Goal: Complete application form

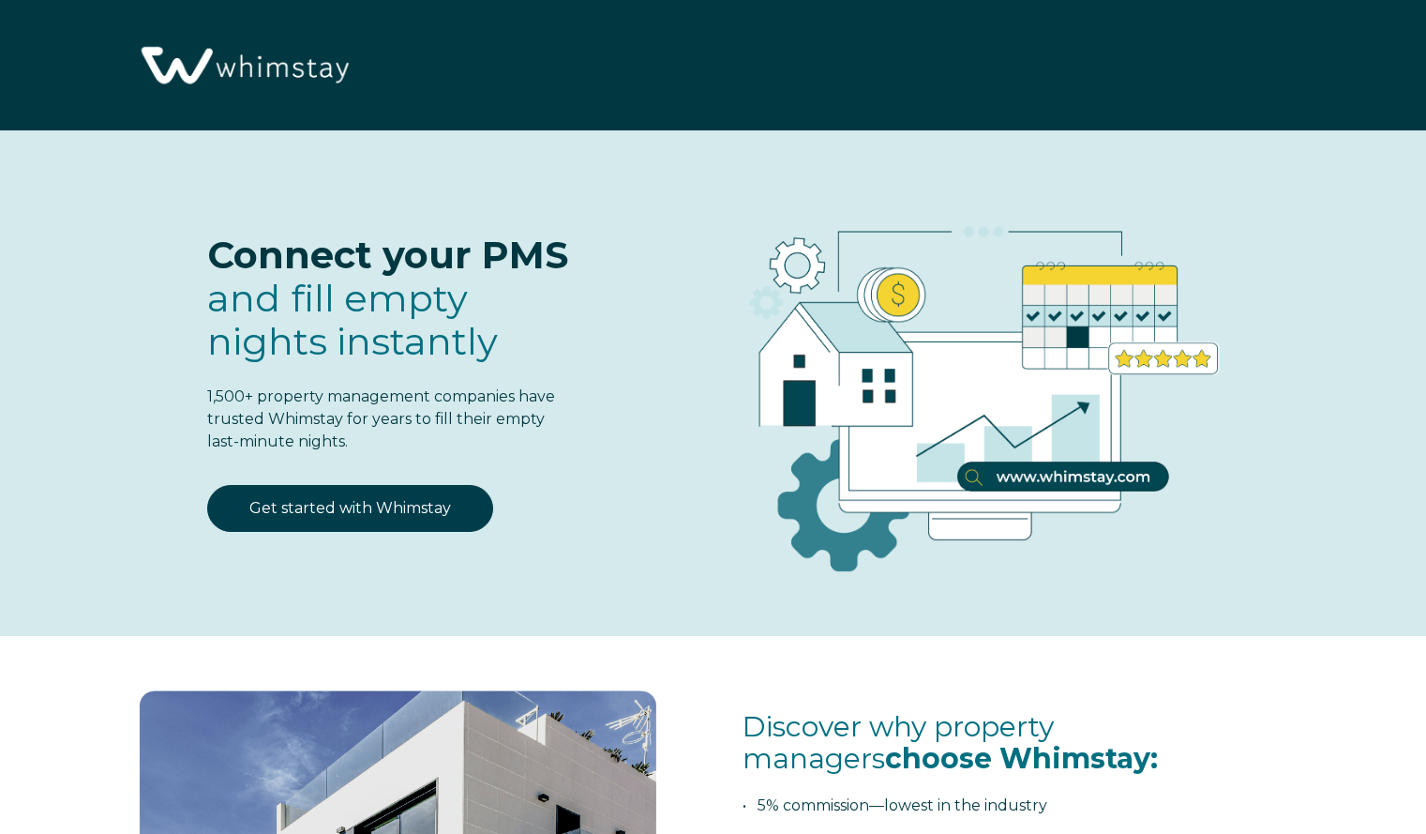
select select "US"
select select "Standard"
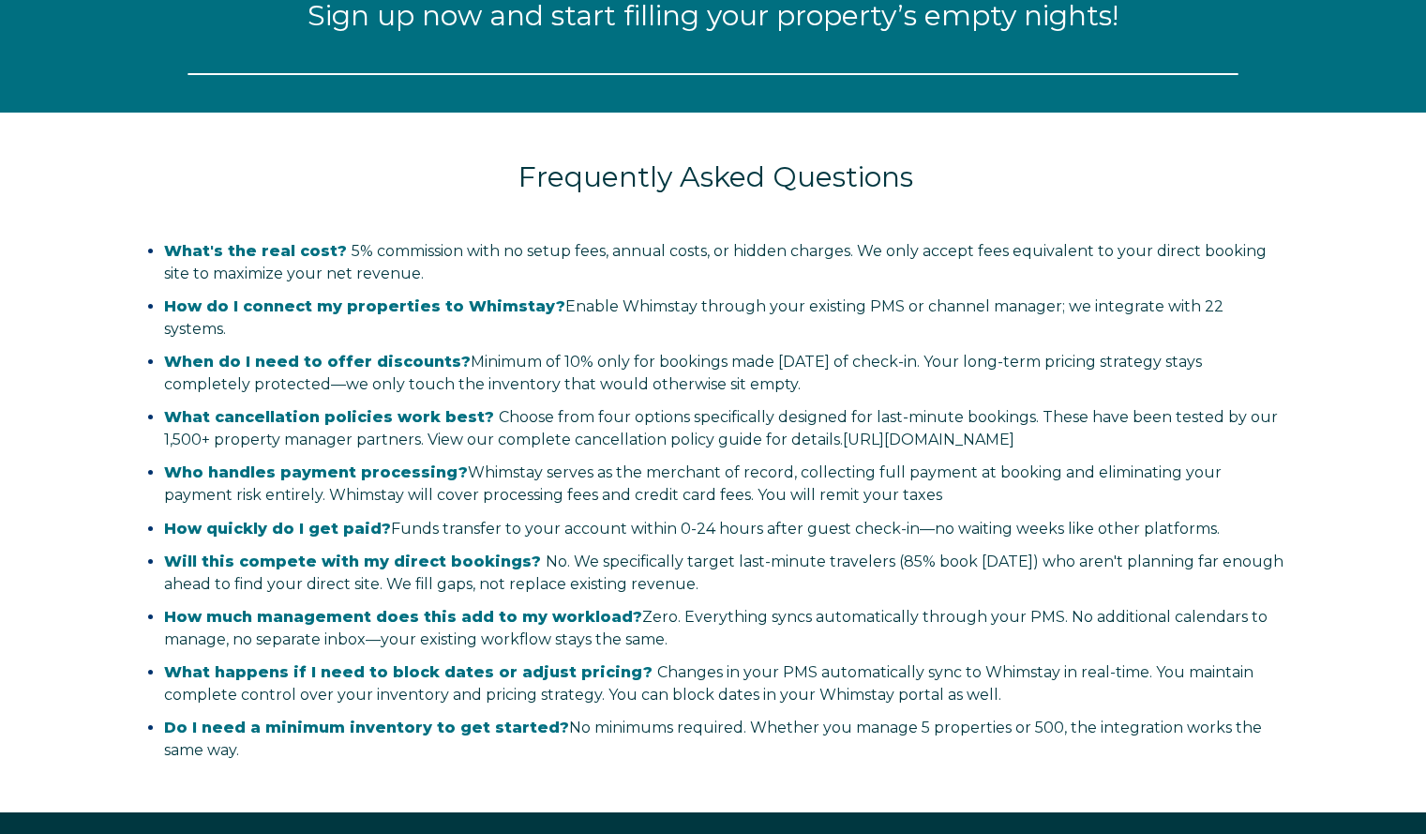
select select "US"
select select "Standard"
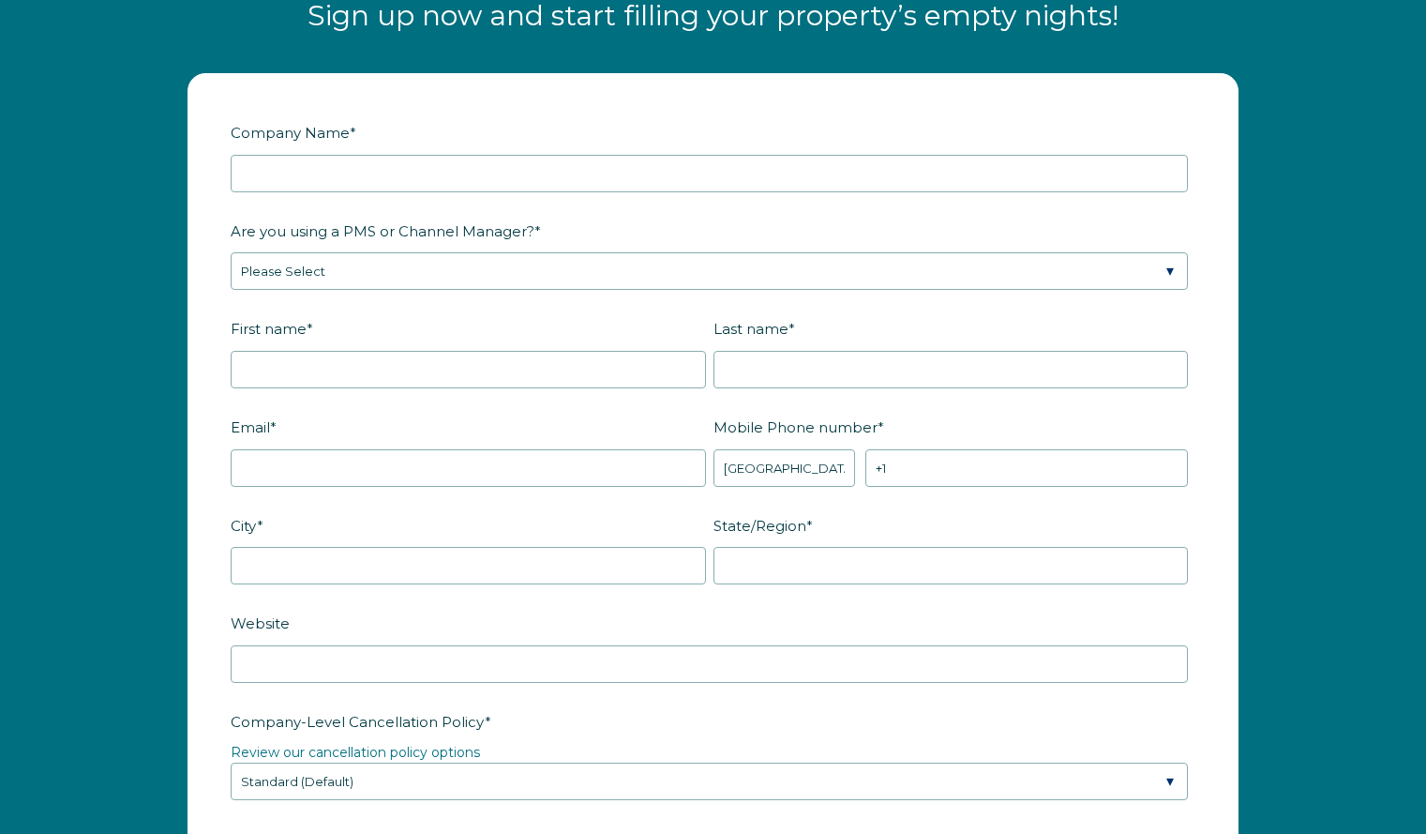
scroll to position [2311, 0]
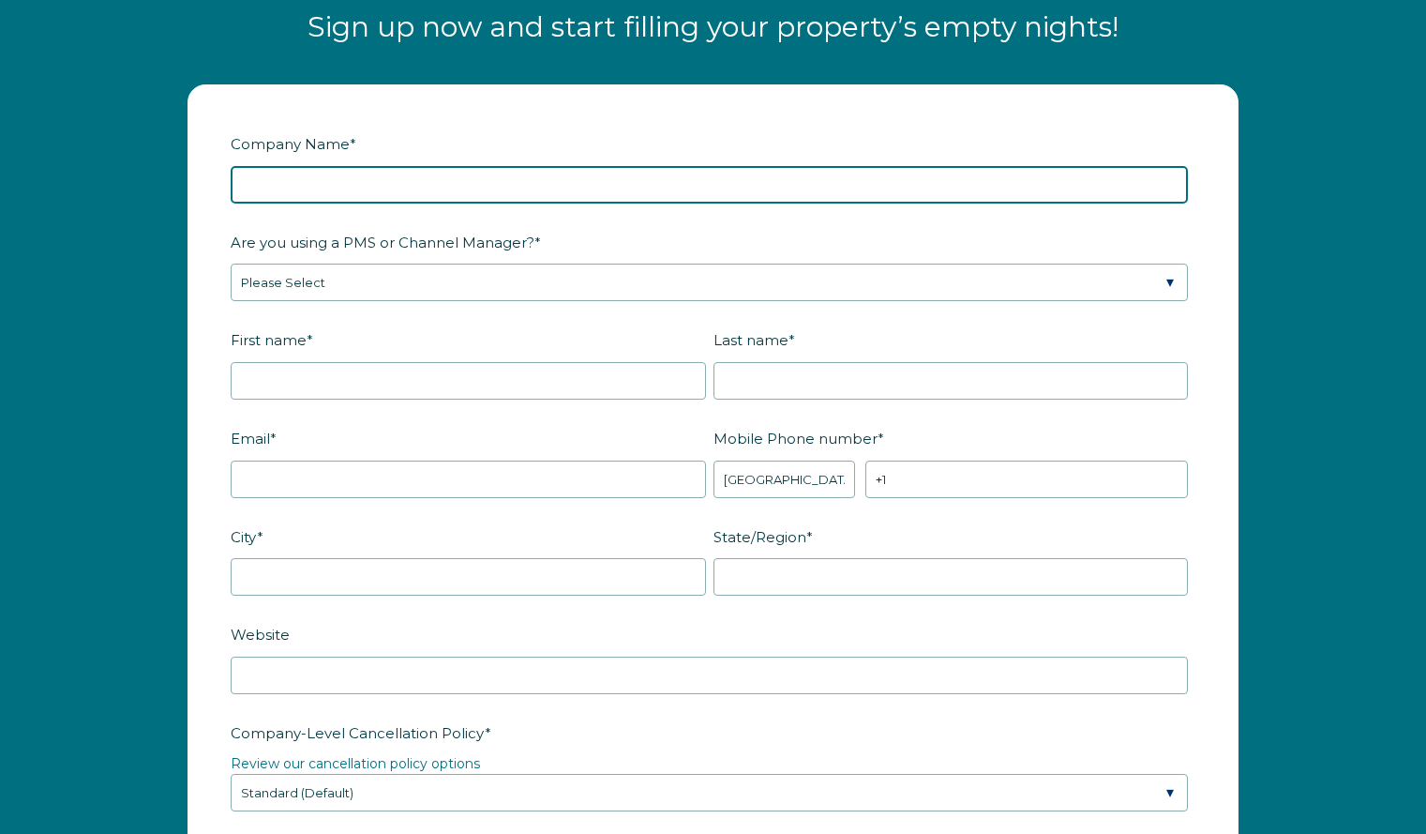
click at [435, 189] on input "Company Name *" at bounding box center [709, 185] width 957 height 38
type input "Mountain House Partners, LLC"
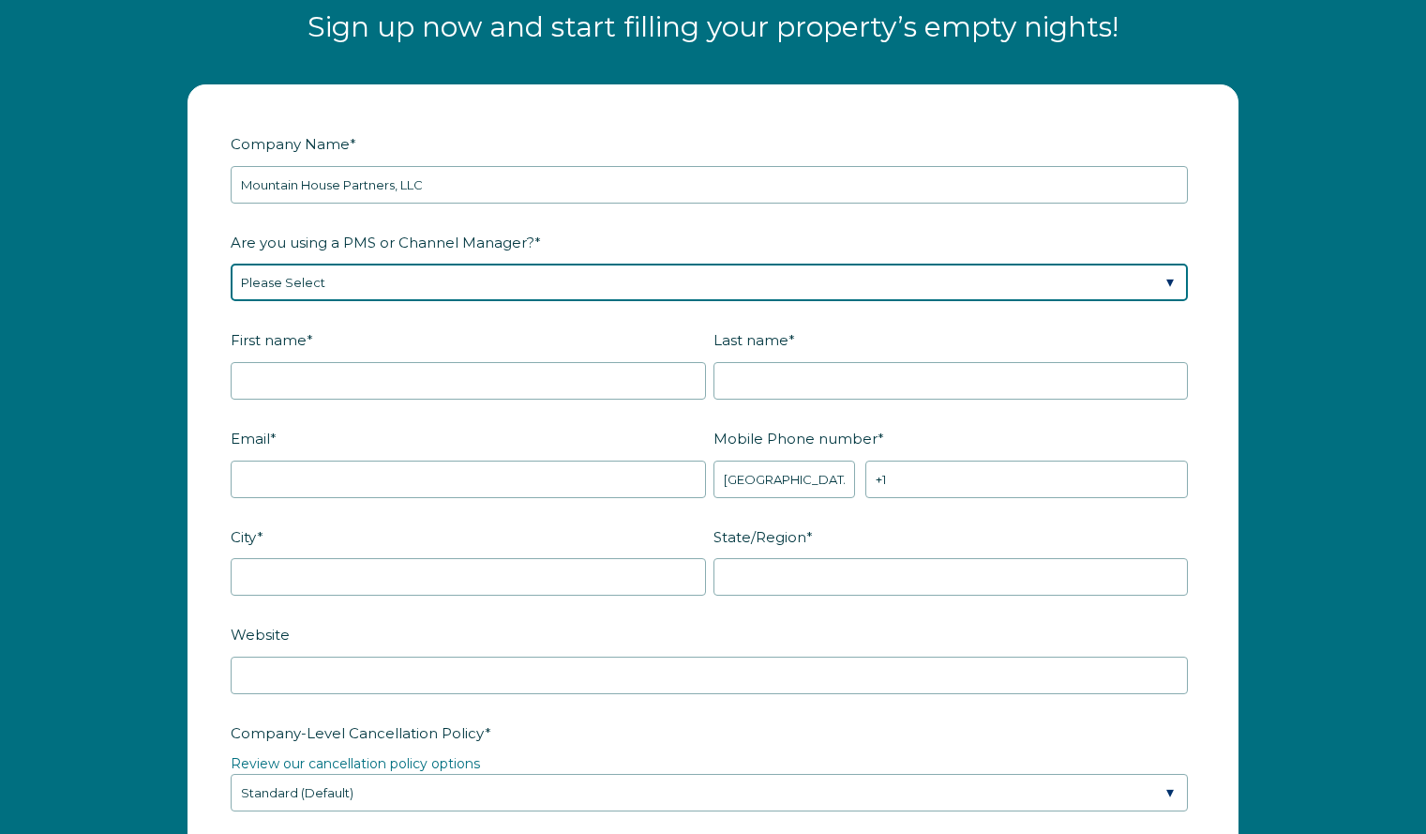
click at [414, 280] on select "Please Select Barefoot BookingPal Boost Brightside CiiRUS Escapia Guesty Hostaw…" at bounding box center [709, 283] width 957 height 38
select select "Guesty"
click at [231, 264] on select "Please Select Barefoot BookingPal Boost Brightside CiiRUS Escapia Guesty Hostaw…" at bounding box center [709, 283] width 957 height 38
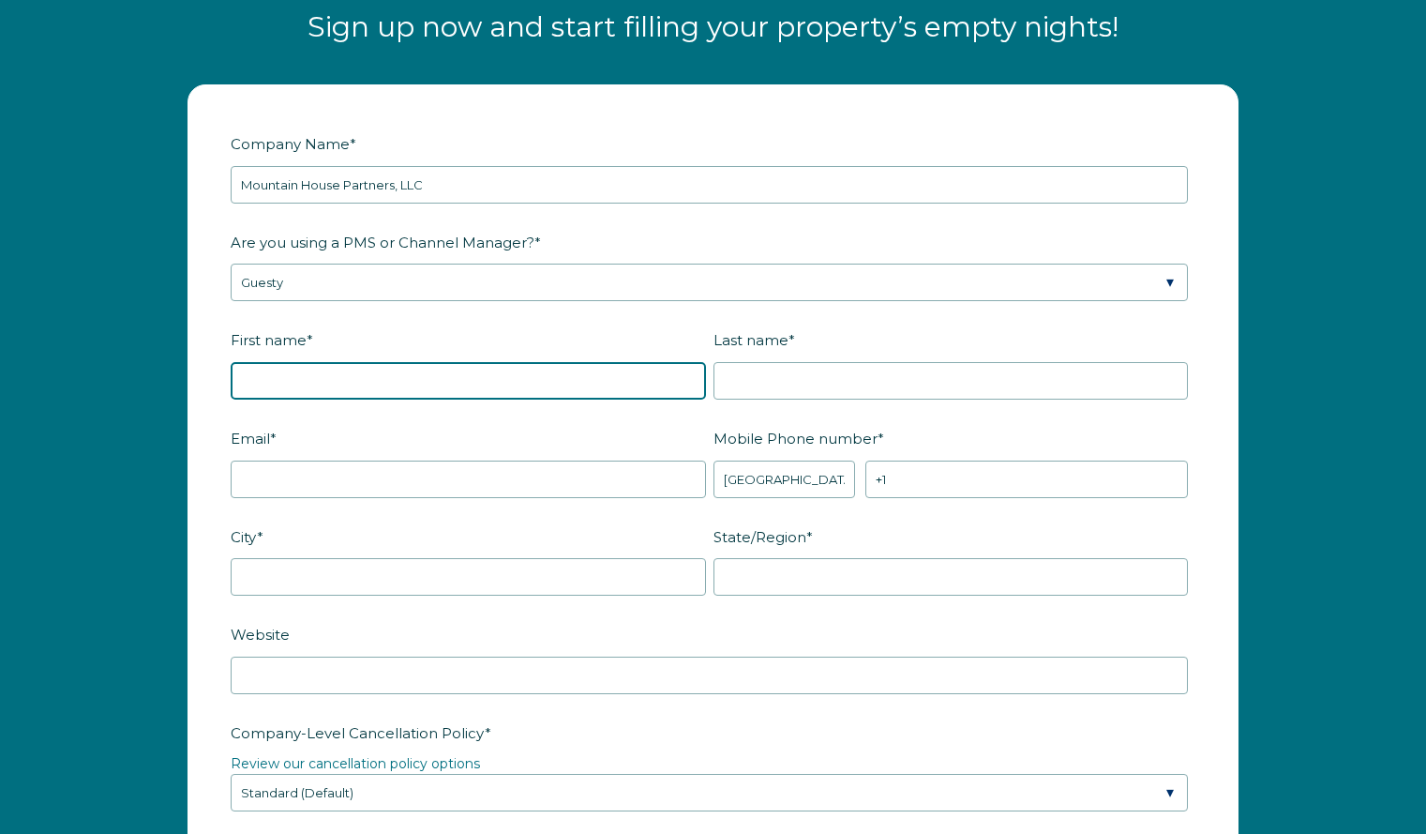
click at [388, 373] on input "First name *" at bounding box center [468, 381] width 475 height 38
type input "Derrek"
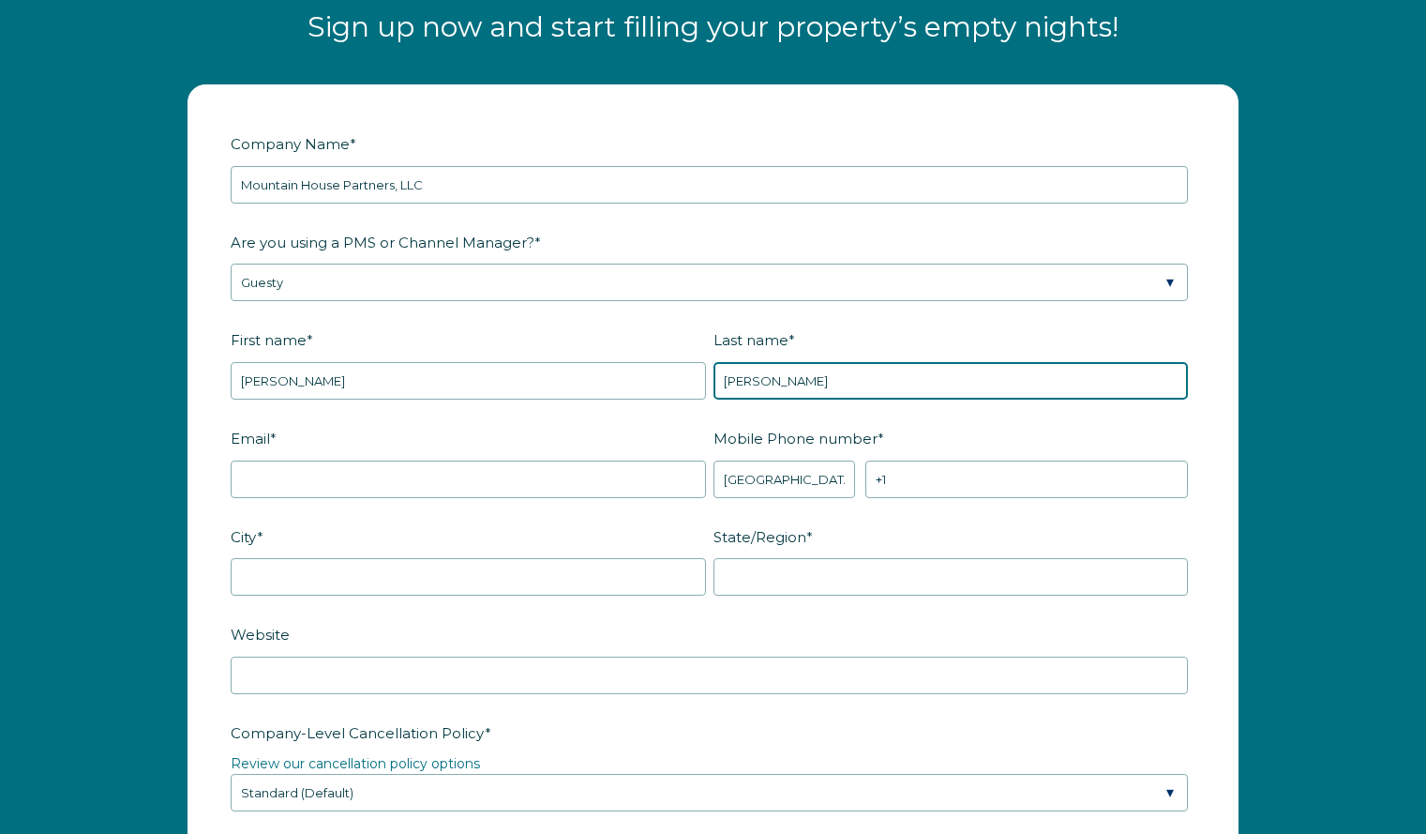
type input "Shannon"
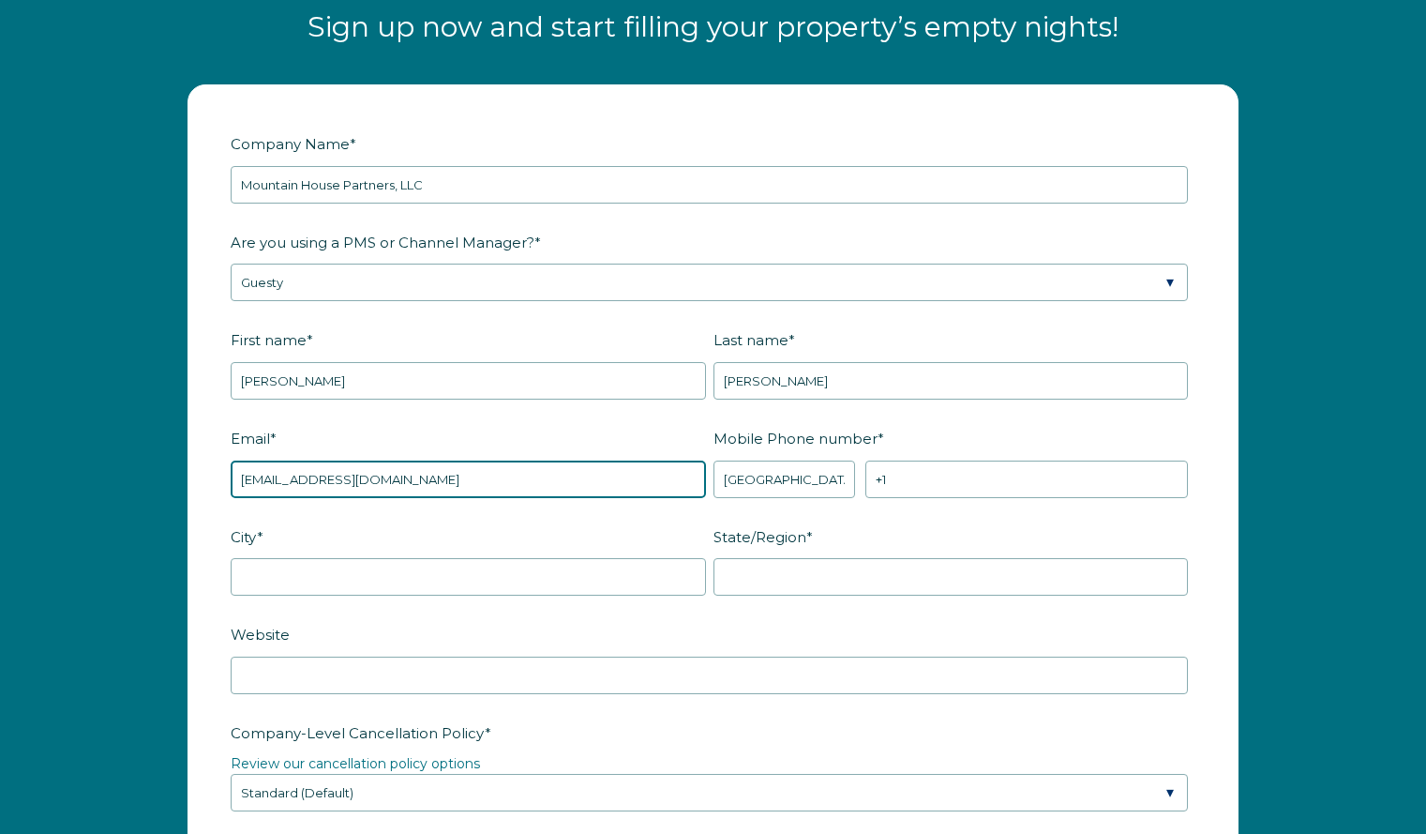
type input "mountainhouse668@gmail.com"
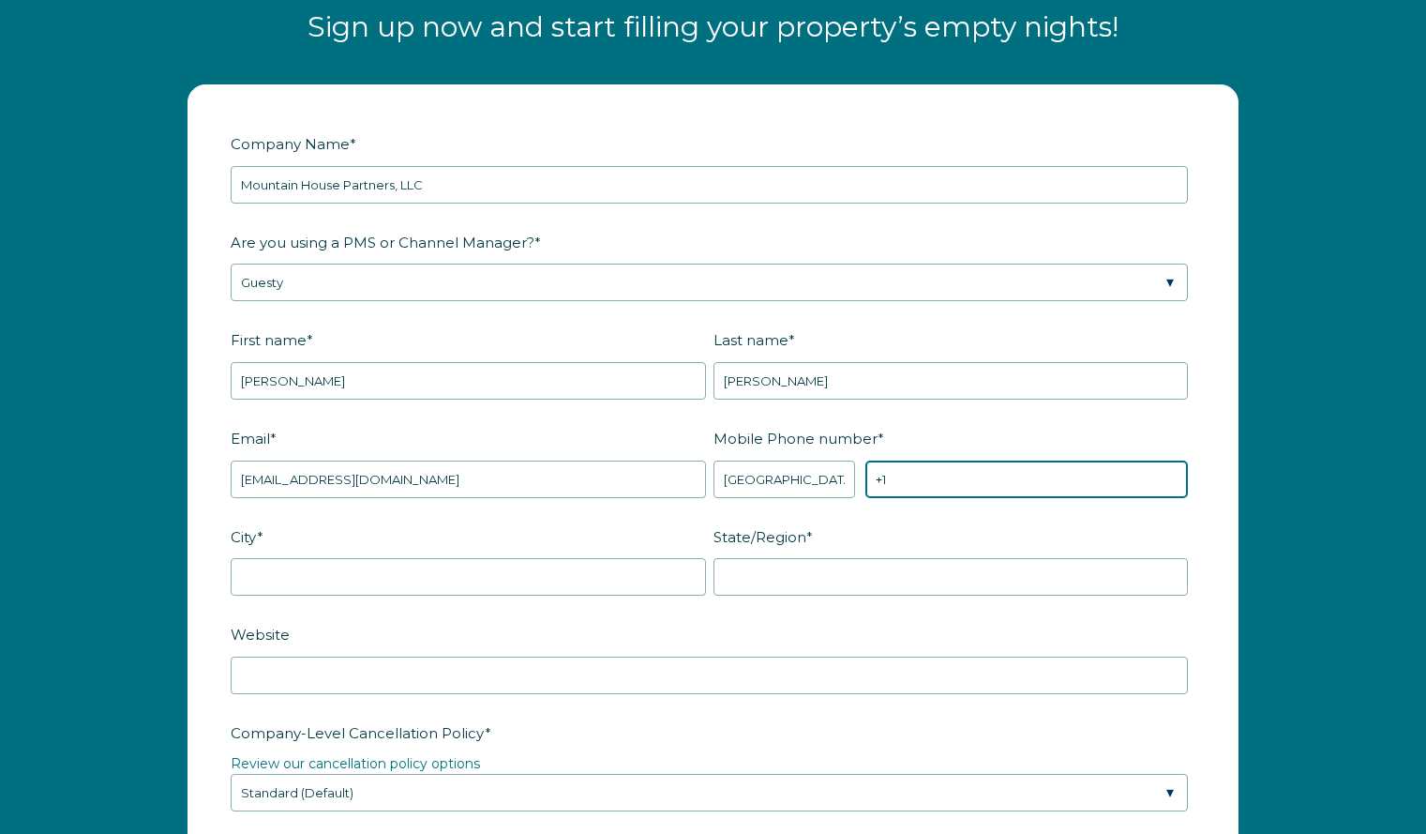
click at [969, 475] on input "+1" at bounding box center [1027, 479] width 323 height 38
type input "+1 6313353557"
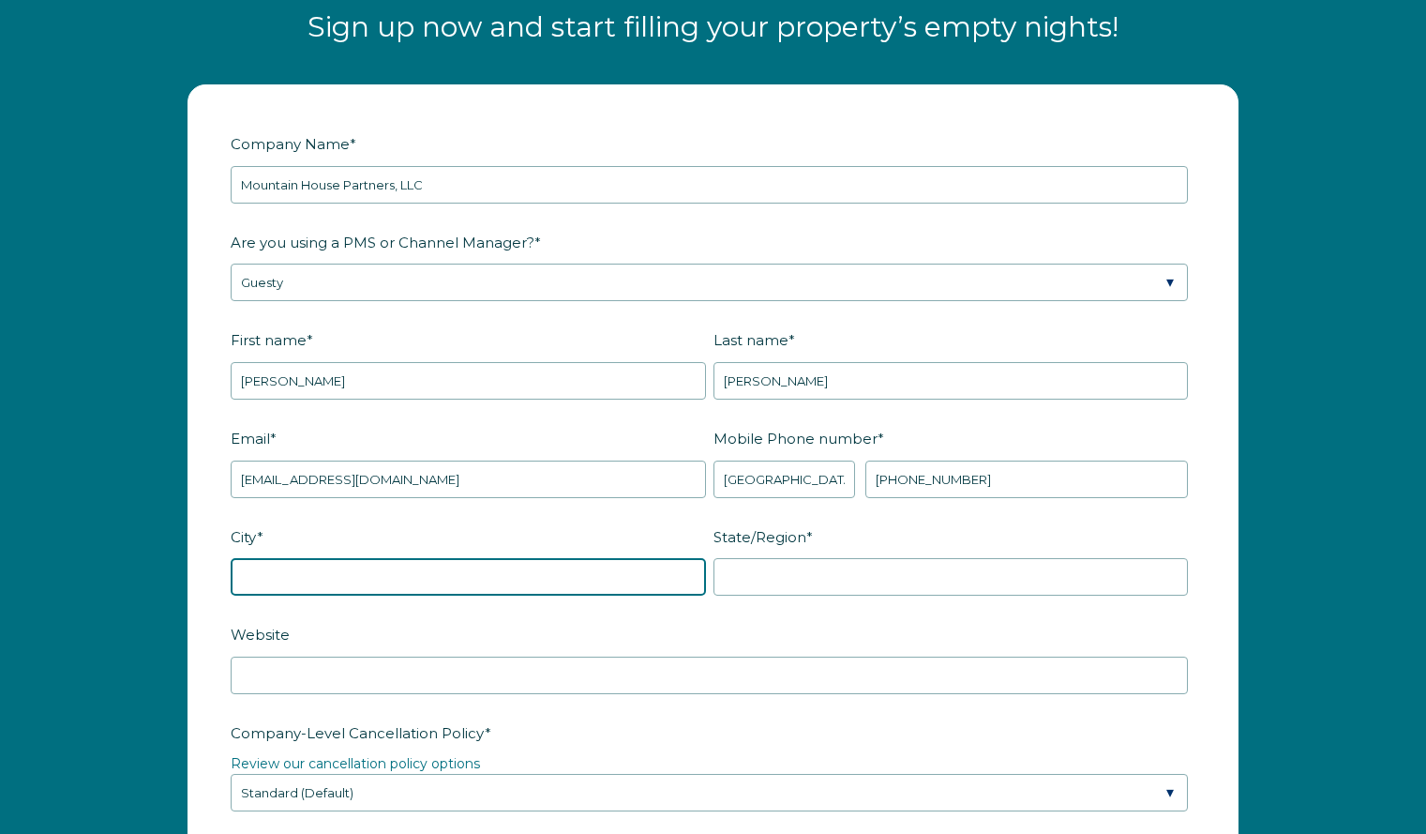
click at [491, 560] on input "City *" at bounding box center [468, 577] width 475 height 38
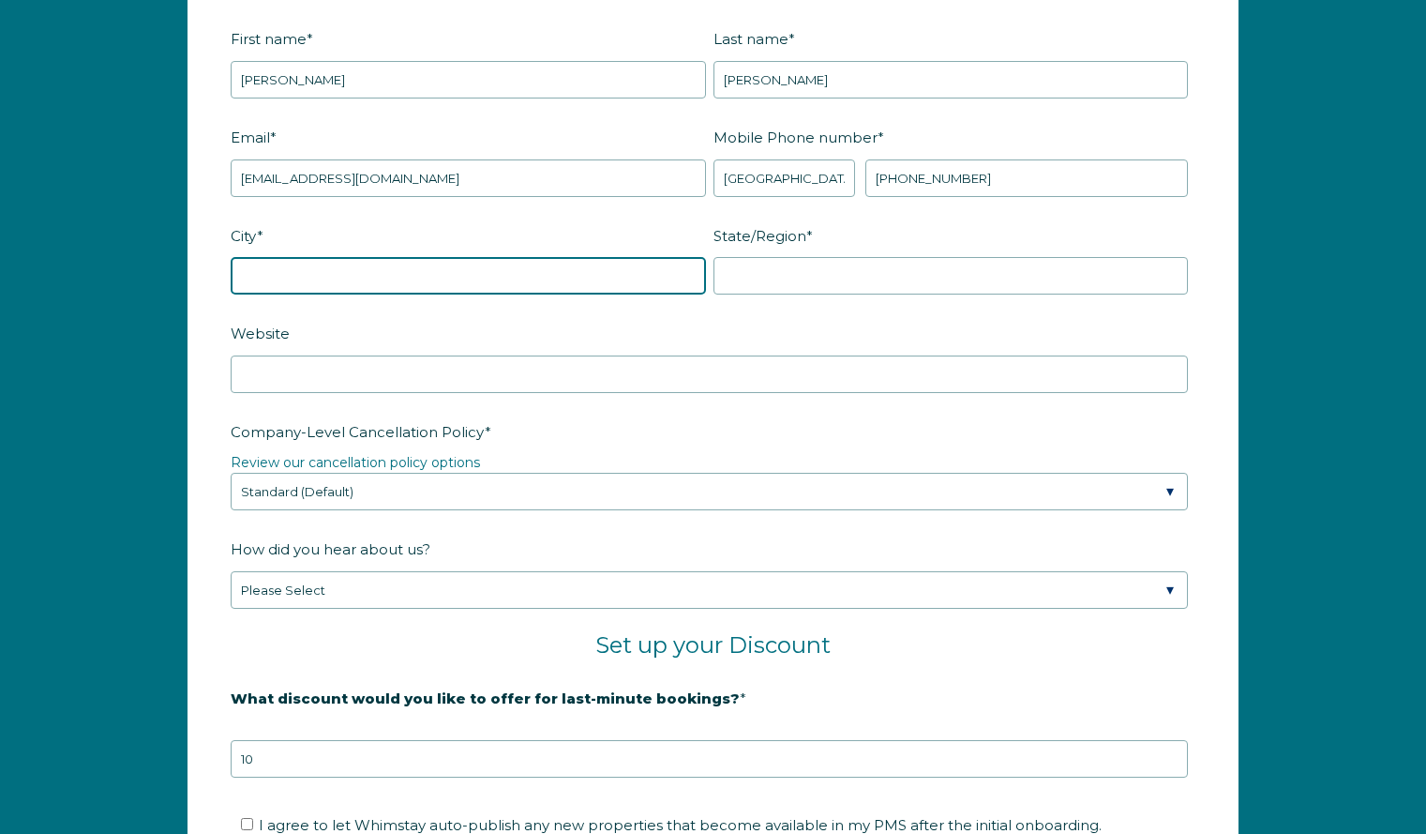
scroll to position [2613, 0]
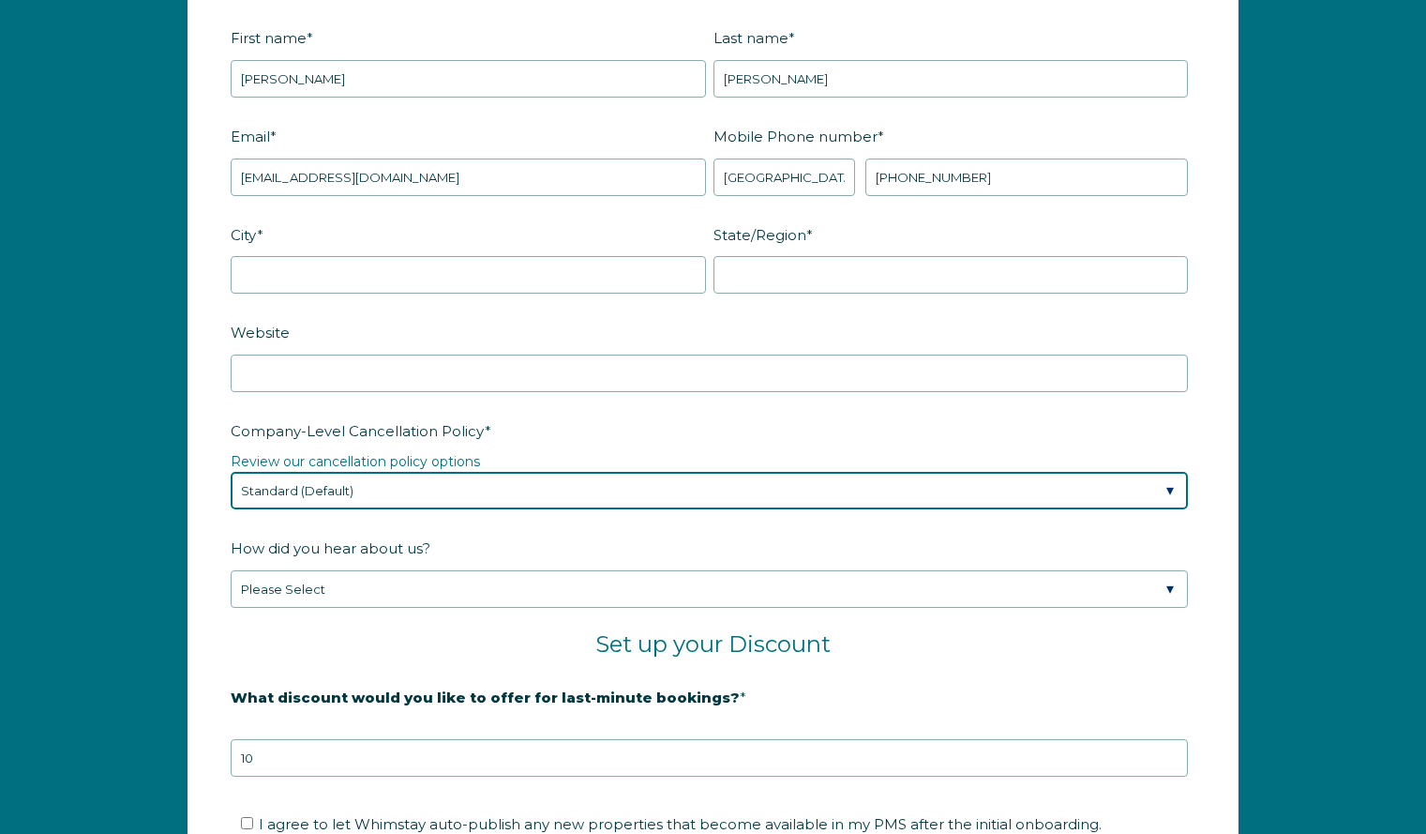
click at [614, 483] on div "Company-Level Cancellation Policy * Review our cancellation policy options Plea…" at bounding box center [713, 463] width 965 height 96
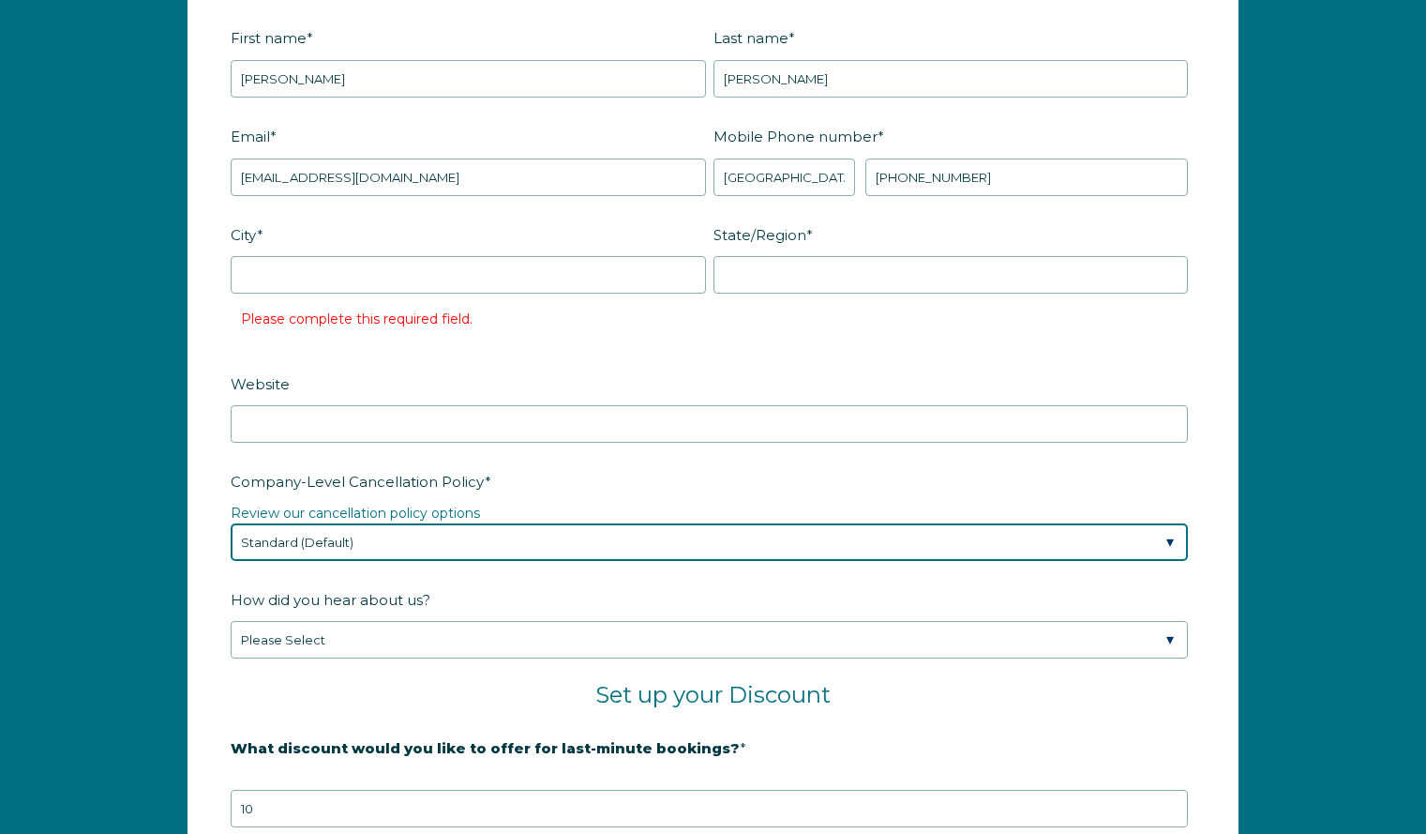
select select "Moderate"
click at [231, 523] on select "Please Select Partial Standard (Default) Moderate Strict" at bounding box center [709, 542] width 957 height 38
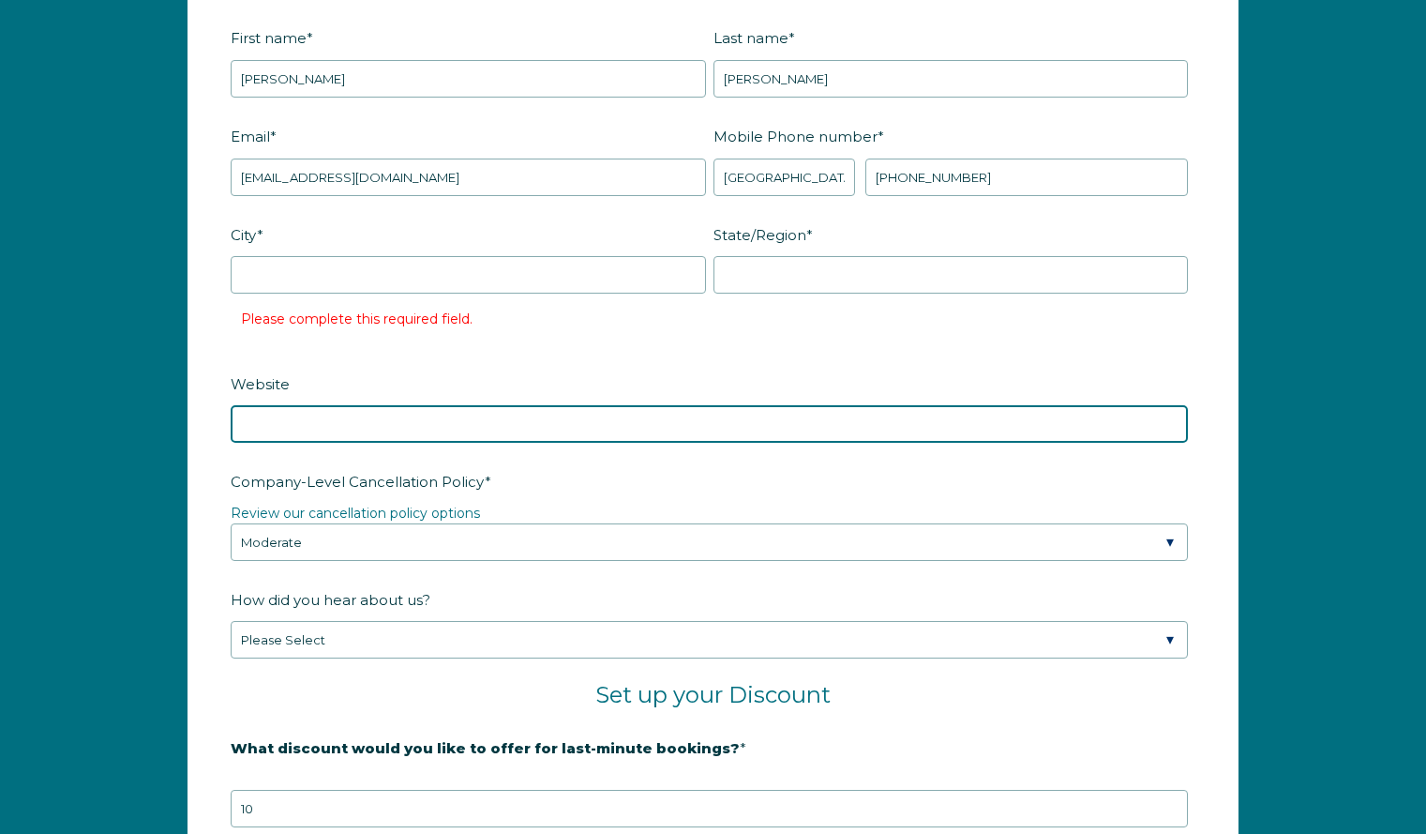
click at [438, 421] on input "Website" at bounding box center [709, 424] width 957 height 38
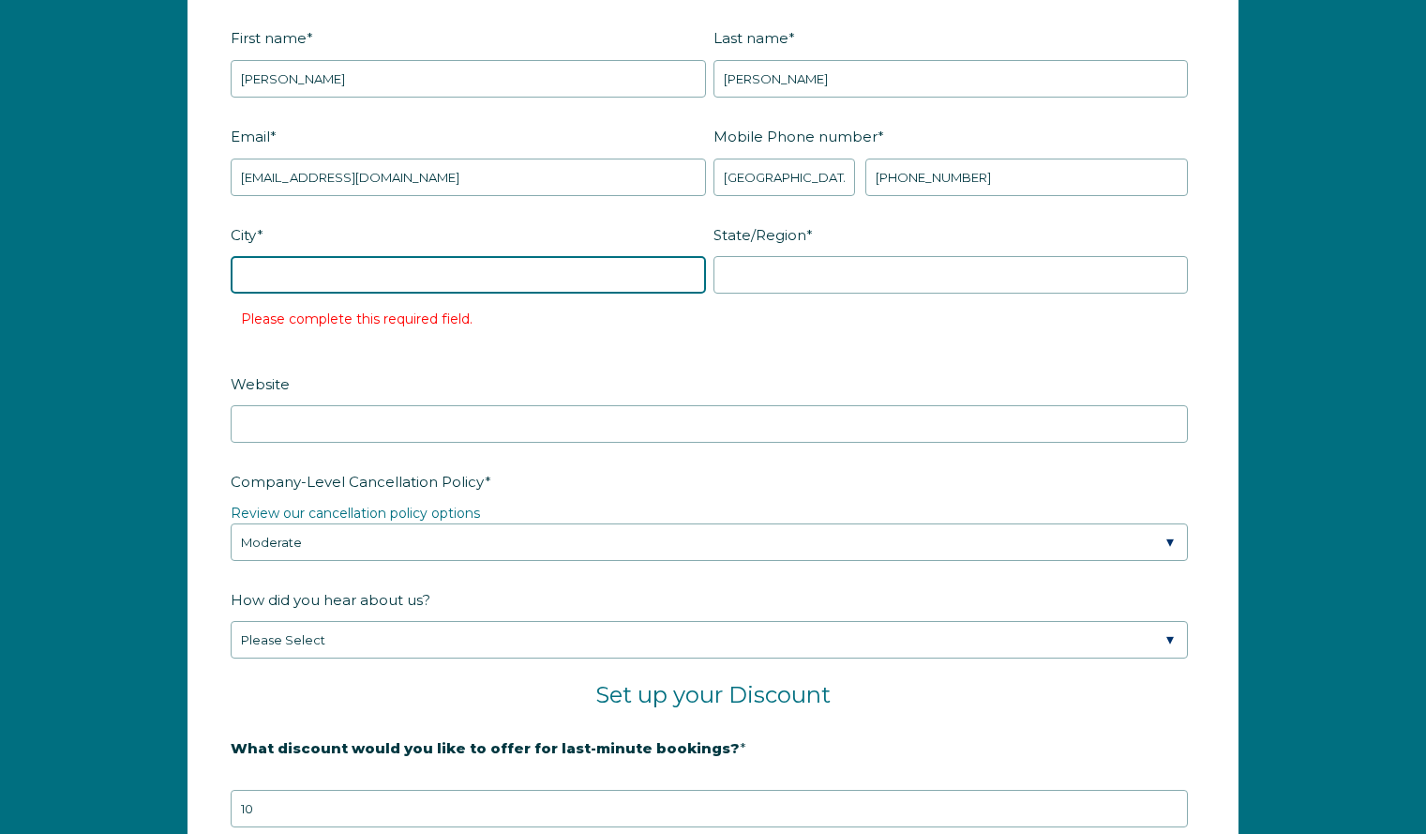
click at [430, 279] on input "City *" at bounding box center [468, 275] width 475 height 38
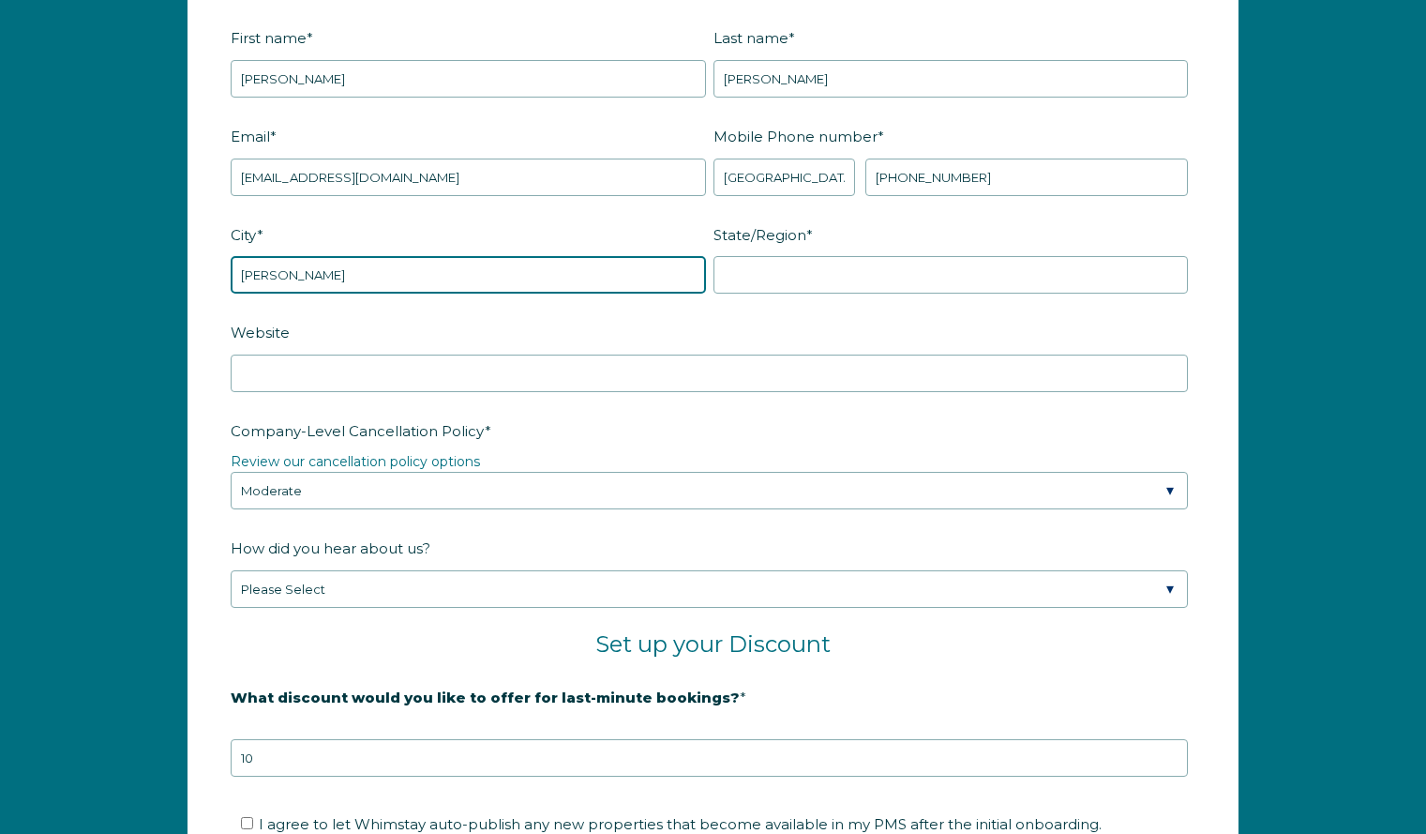
type input "Windham"
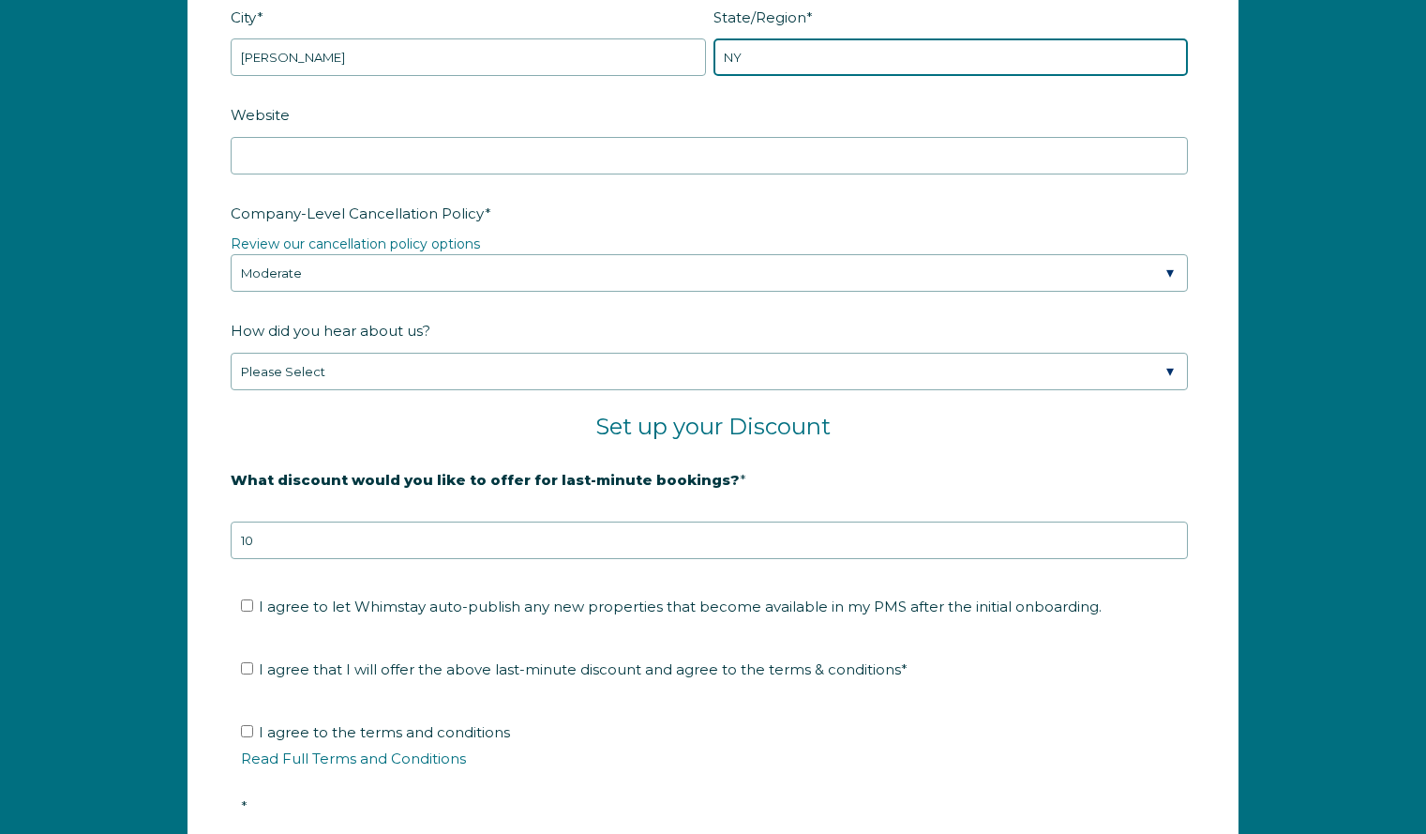
scroll to position [2831, 0]
type input "NY"
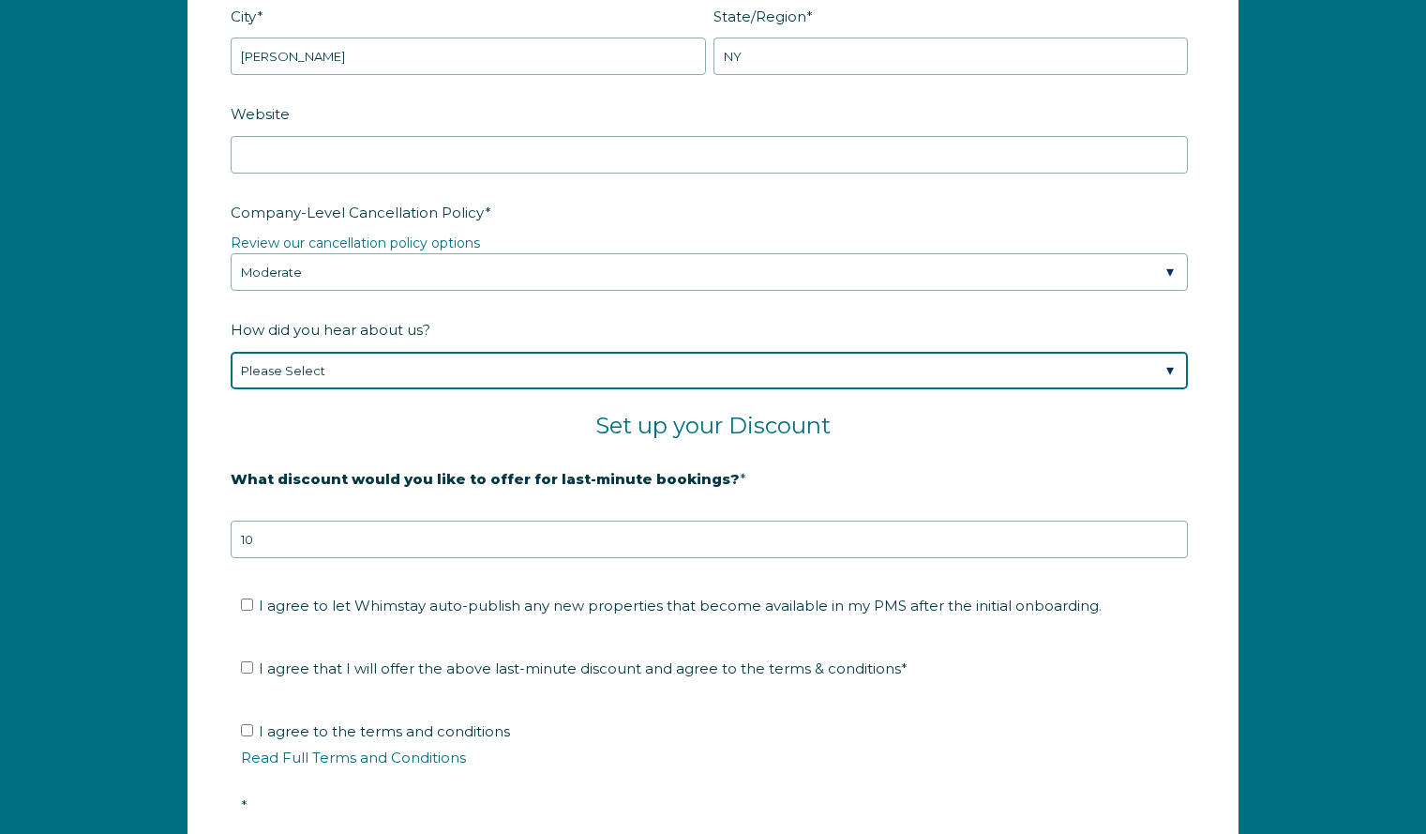
click at [386, 375] on select "Please Select Found Whimstay through a Google search Spoke to a Whimstay salesp…" at bounding box center [709, 371] width 957 height 38
select select "Referral from a Friend"
click at [231, 352] on select "Please Select Found Whimstay through a Google search Spoke to a Whimstay salesp…" at bounding box center [709, 371] width 957 height 38
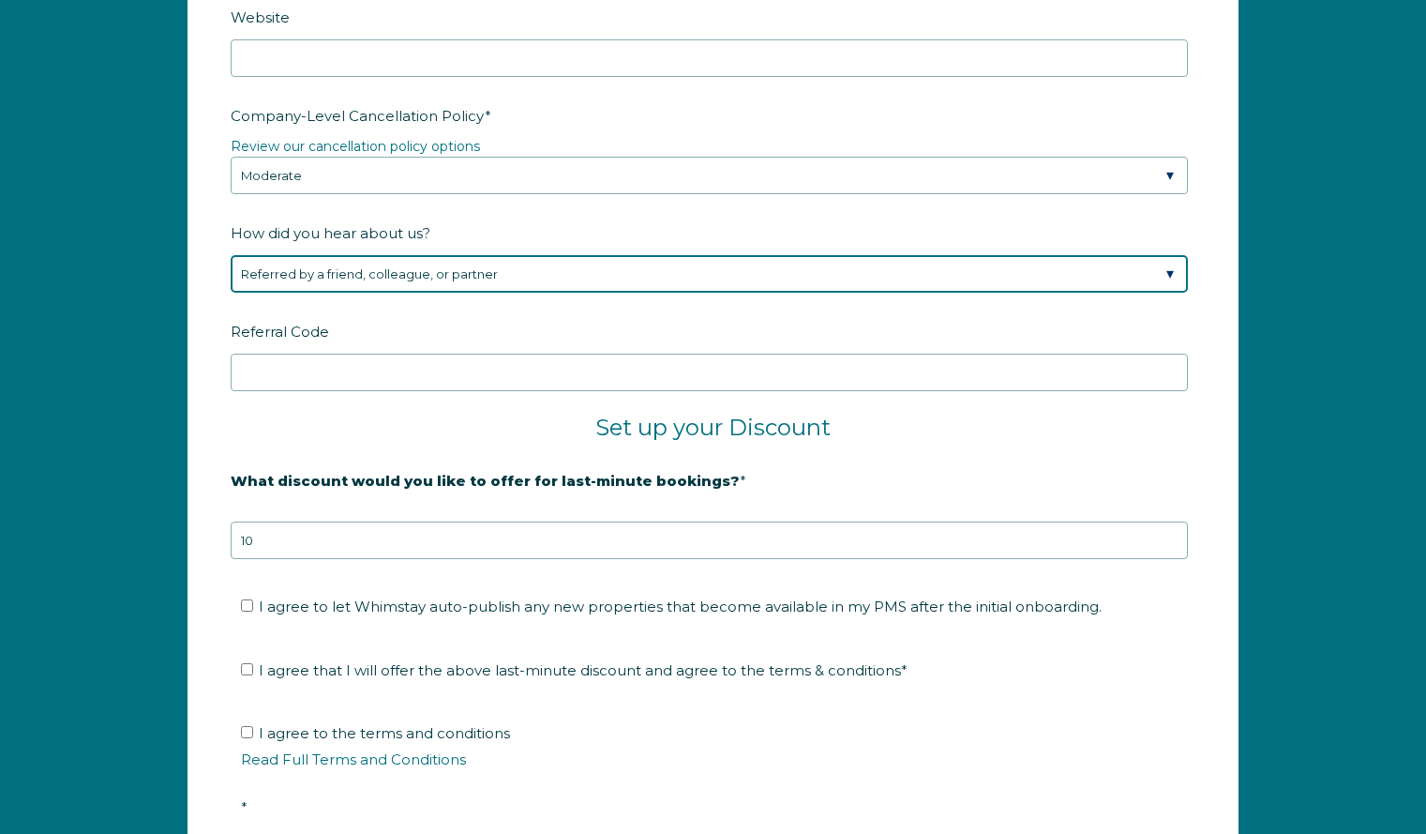
scroll to position [3026, 0]
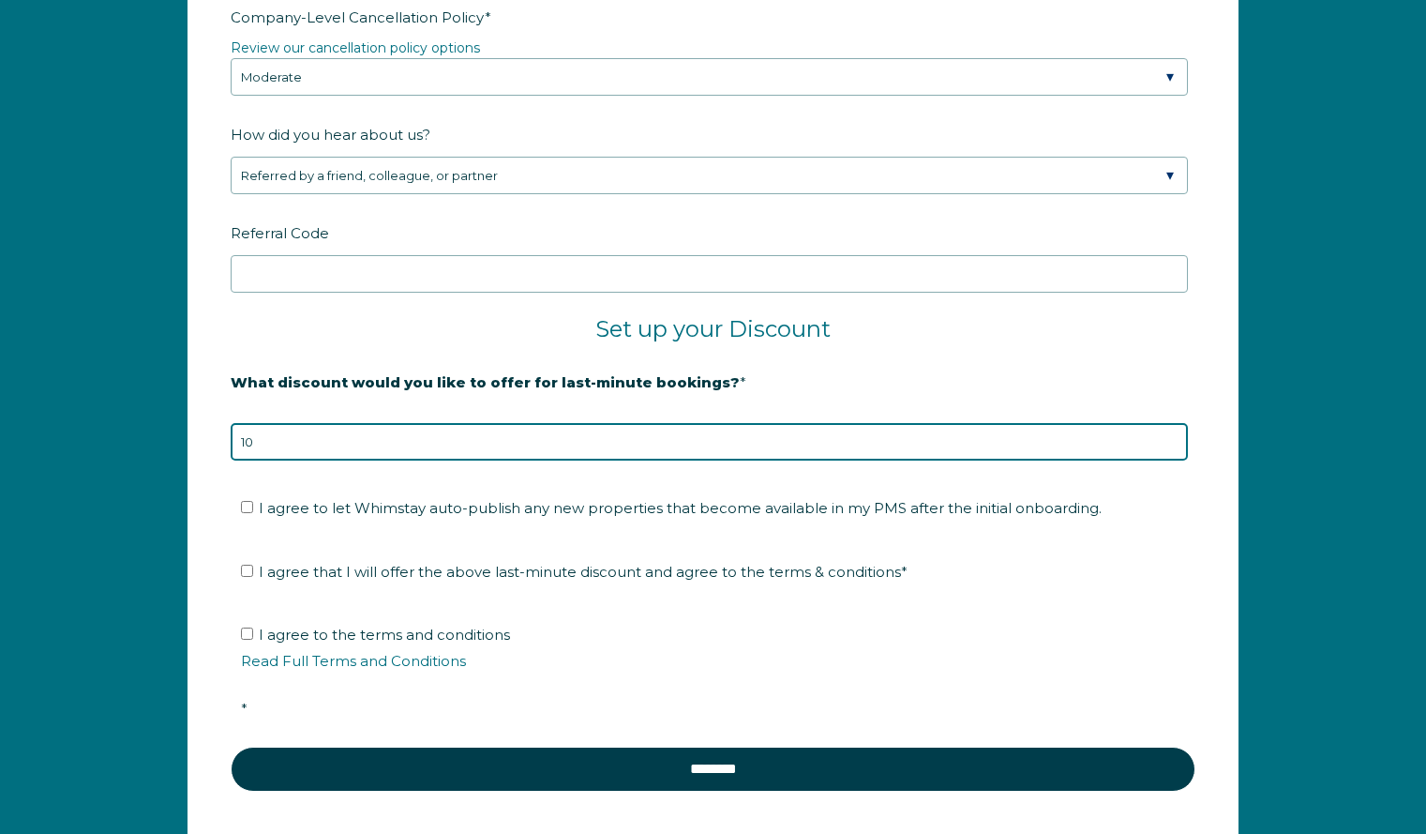
click at [515, 445] on input "10" at bounding box center [709, 442] width 957 height 38
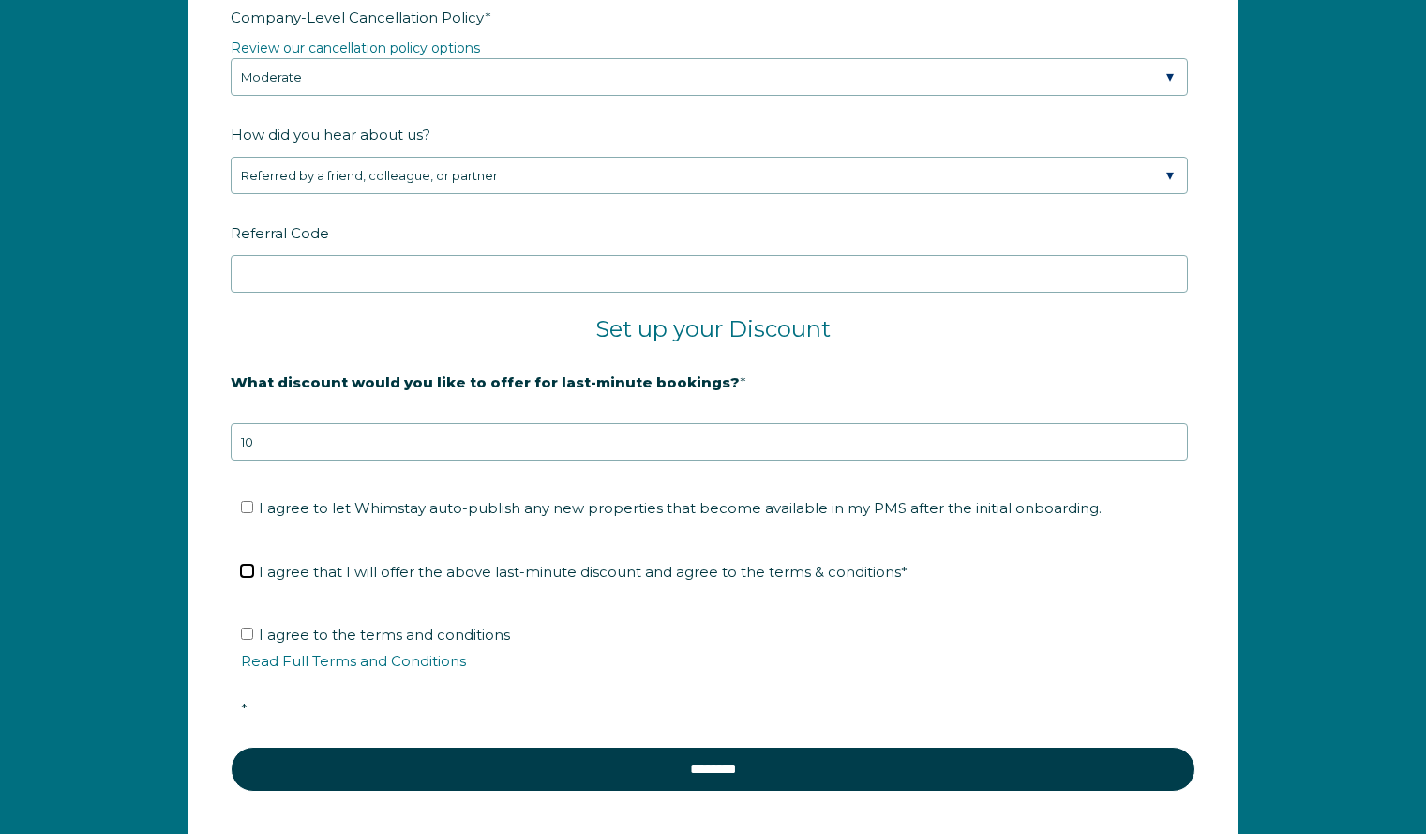
click at [241, 575] on input "I agree that I will offer the above last-minute discount and agree to the terms…" at bounding box center [247, 571] width 12 height 12
checkbox input "true"
click at [242, 641] on label "I agree to the terms and conditions Read Full Terms and Conditions *" at bounding box center [719, 672] width 957 height 92
click at [242, 640] on input "I agree to the terms and conditions Read Full Terms and Conditions *" at bounding box center [247, 633] width 12 height 12
checkbox input "true"
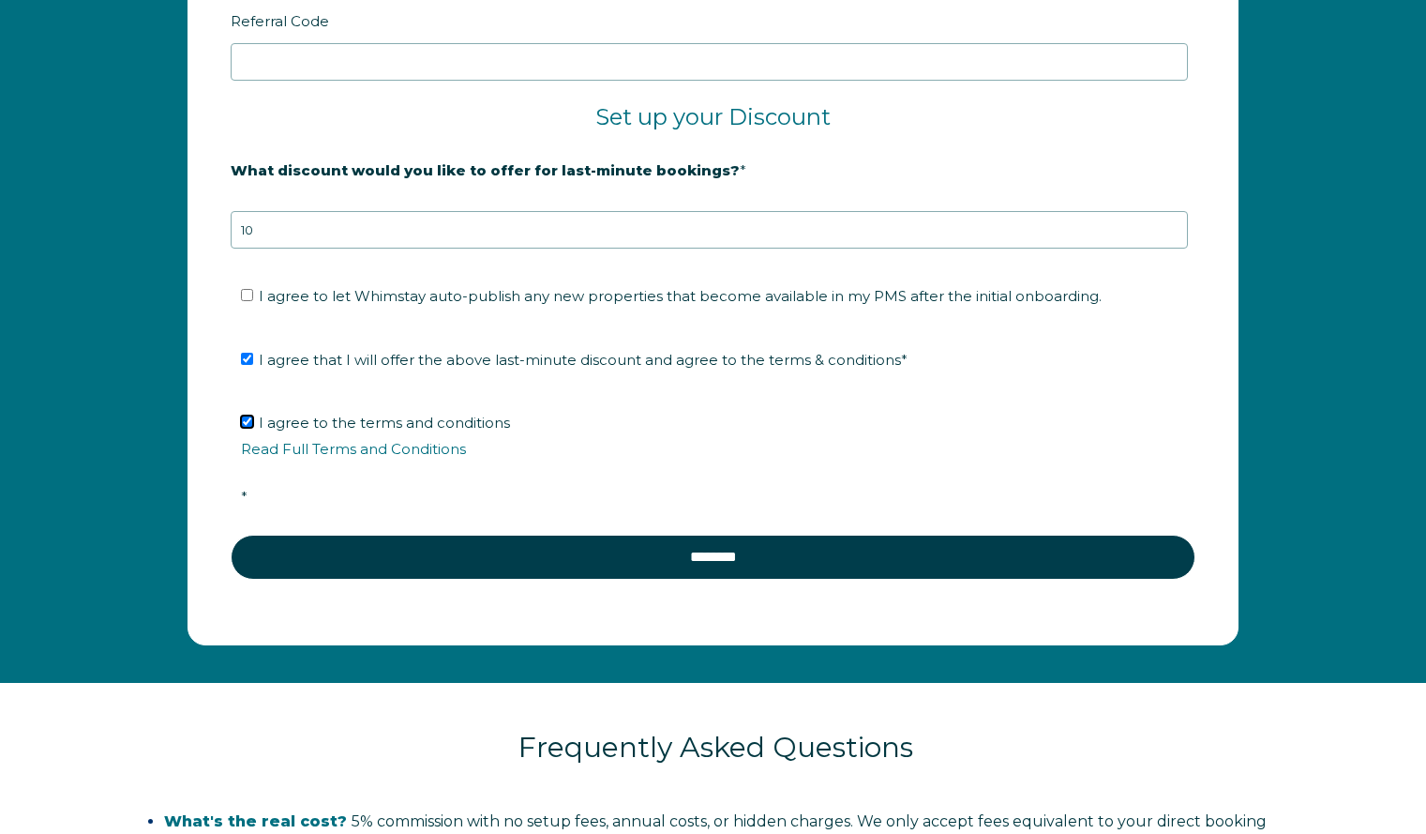
scroll to position [3446, 0]
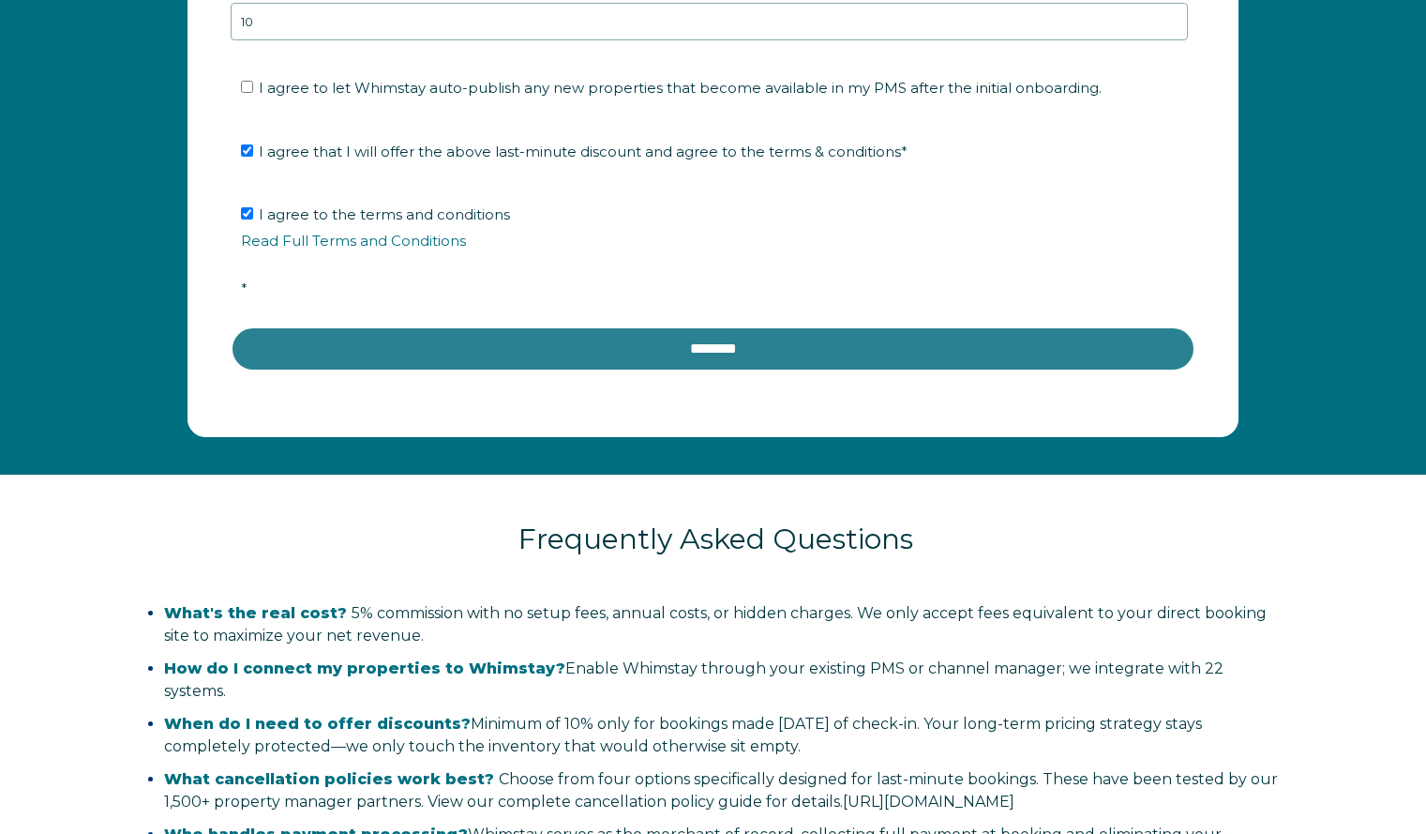
click at [690, 354] on input "********" at bounding box center [713, 348] width 965 height 45
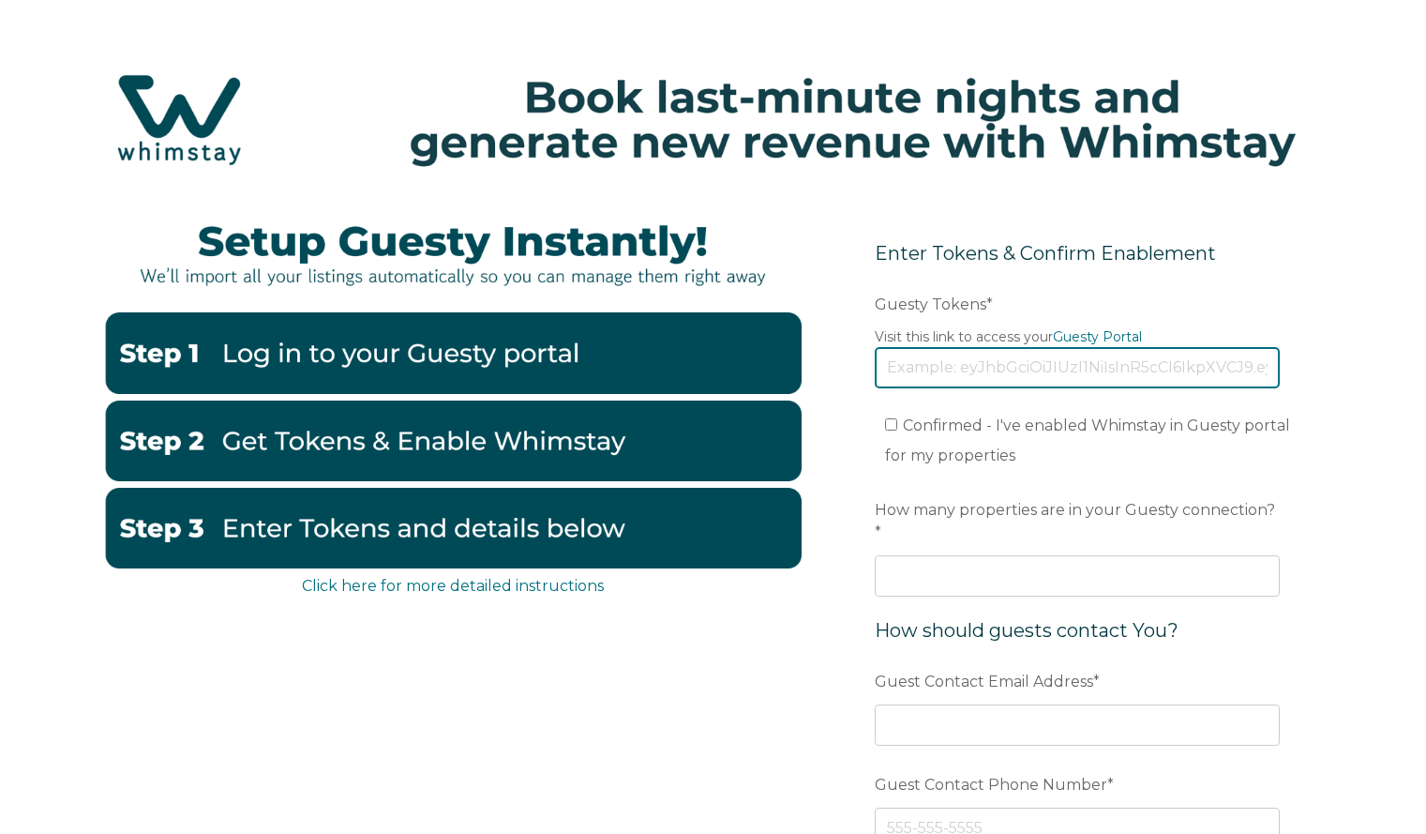
click at [969, 373] on input "Guesty Tokens *" at bounding box center [1077, 367] width 405 height 41
type input "1"
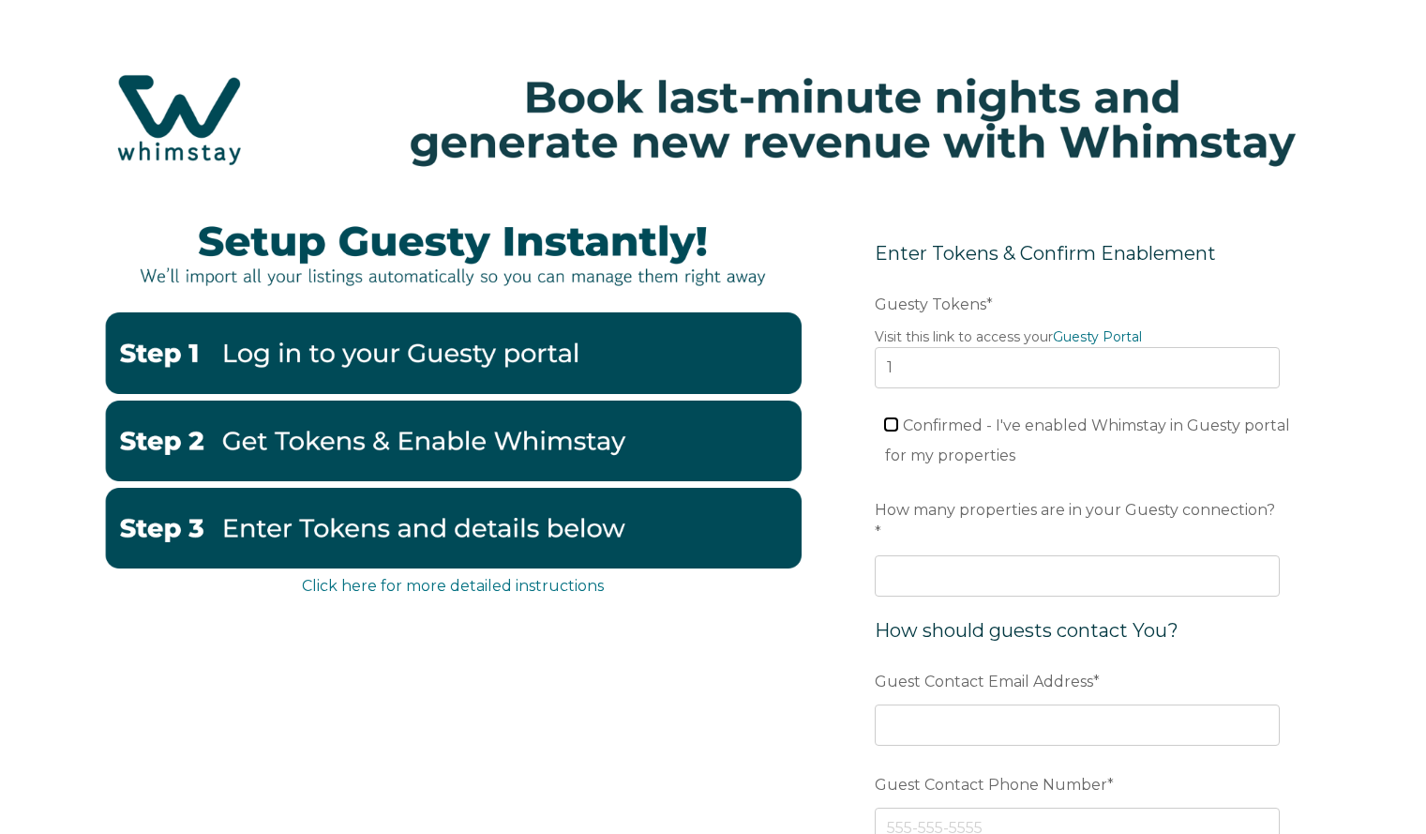
click at [891, 426] on input "Confirmed - I've enabled Whimstay in Guesty portal for my properties" at bounding box center [891, 424] width 12 height 12
checkbox input "true"
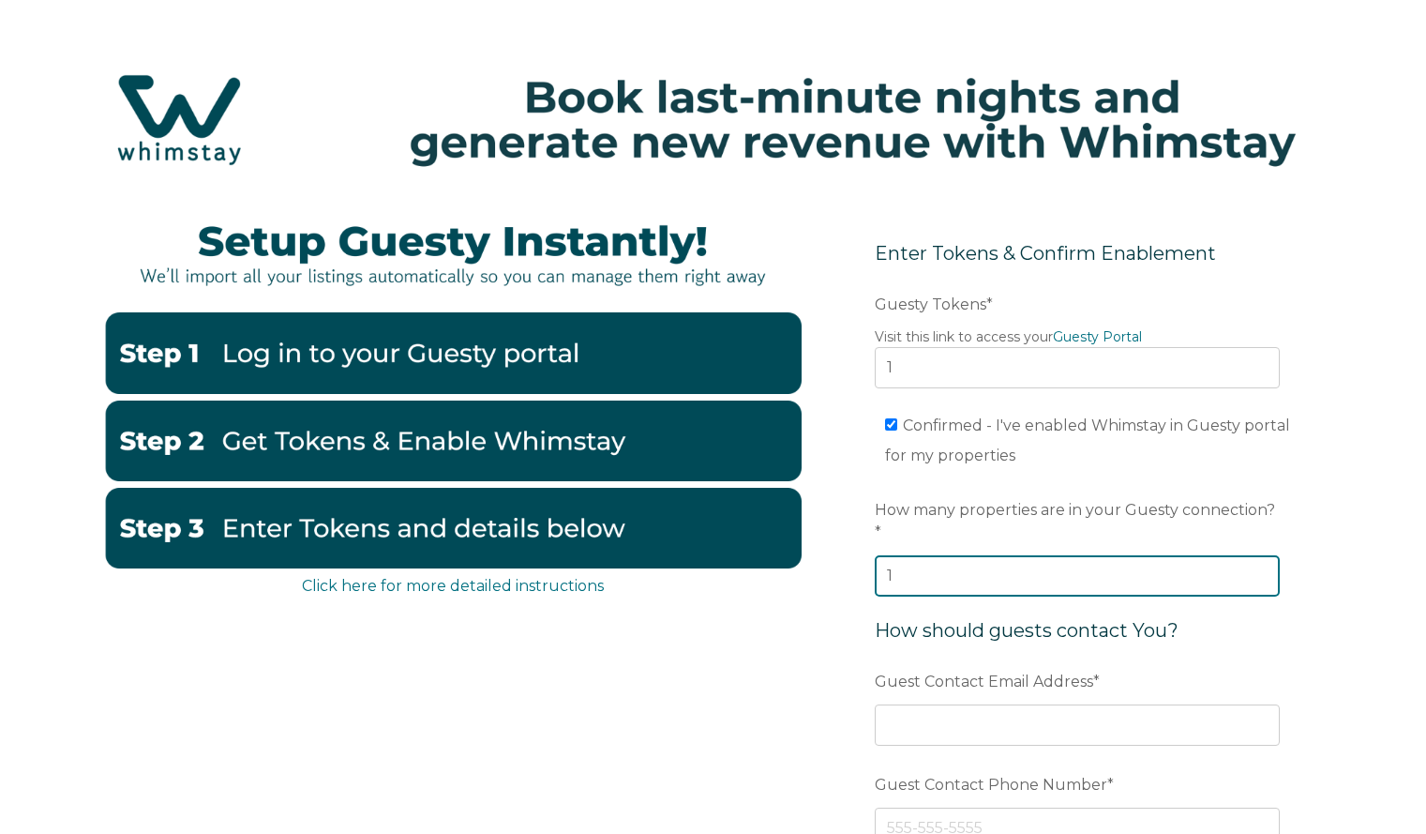
type input "1"
click at [1263, 555] on input "1" at bounding box center [1077, 575] width 405 height 41
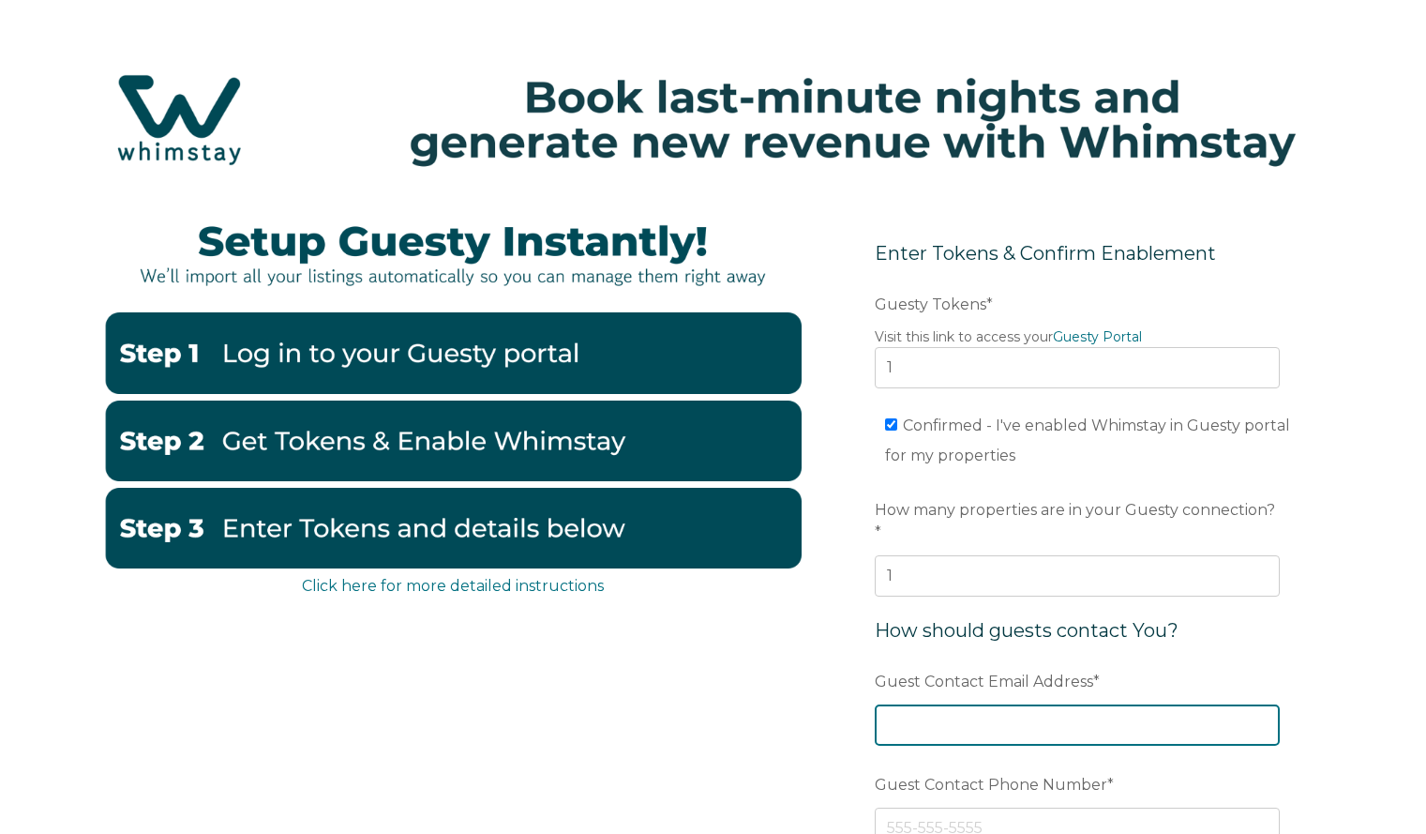
click at [1018, 715] on input "Guest Contact Email Address *" at bounding box center [1077, 724] width 405 height 41
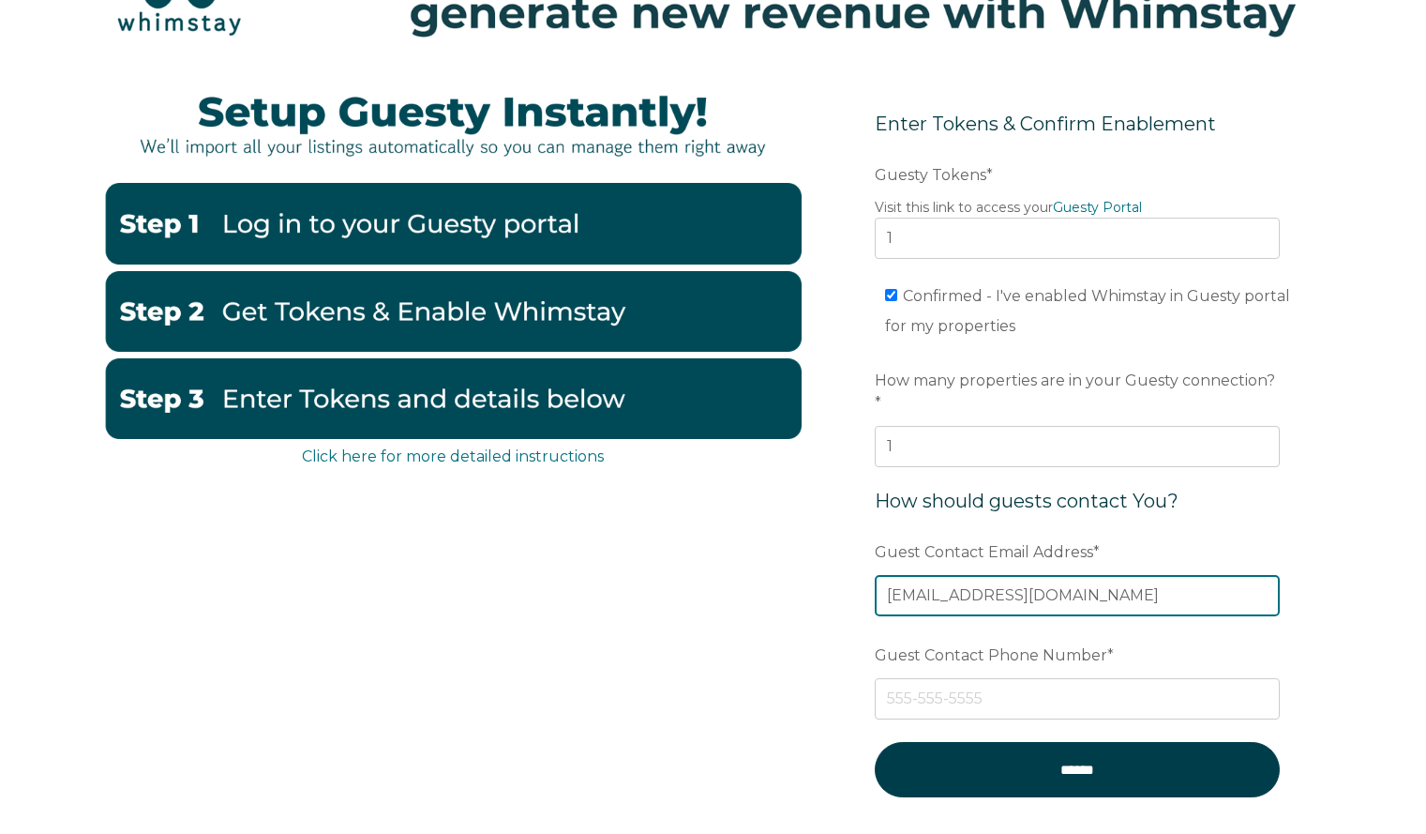
scroll to position [215, 0]
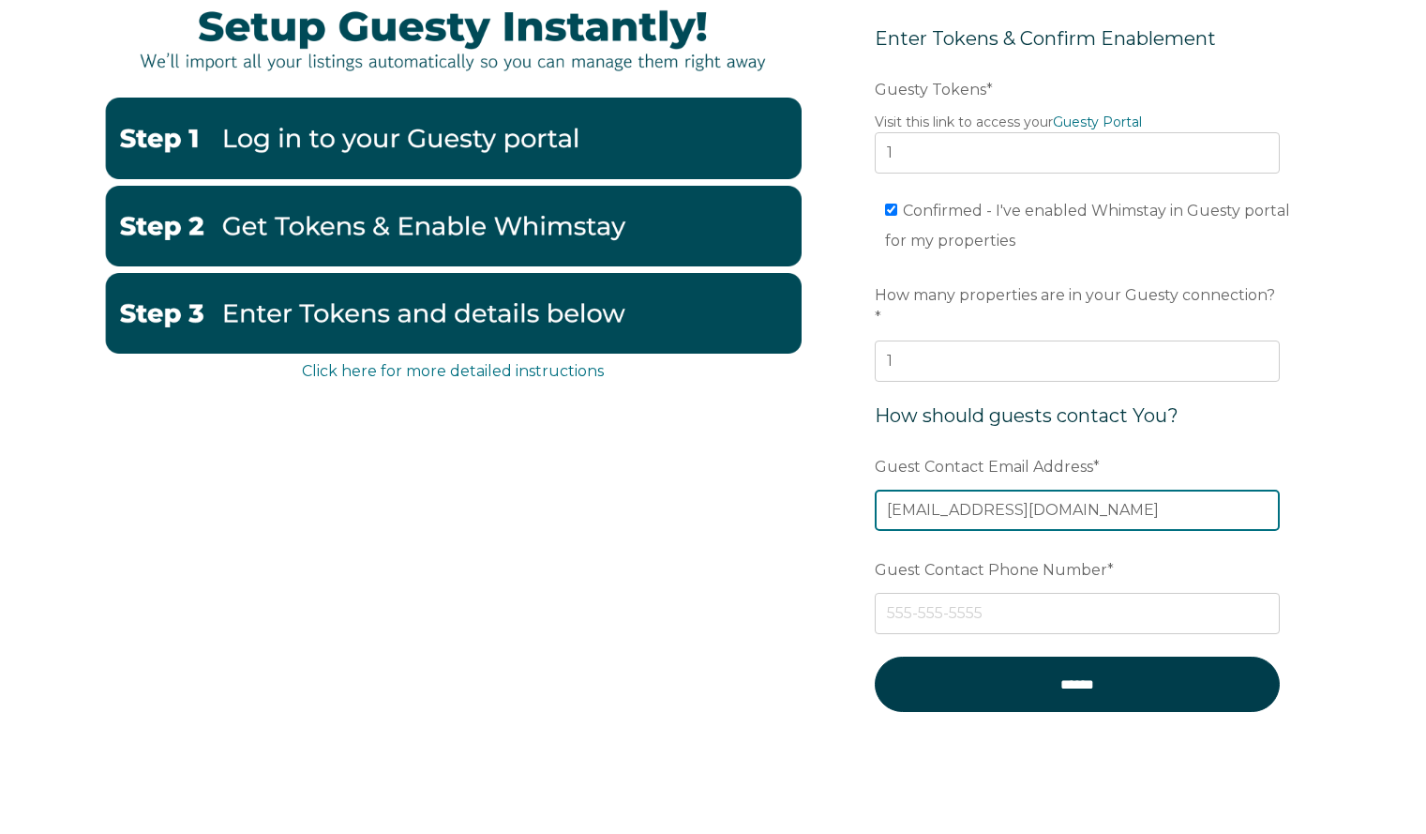
type input "mountainhouse668@gmail.com"
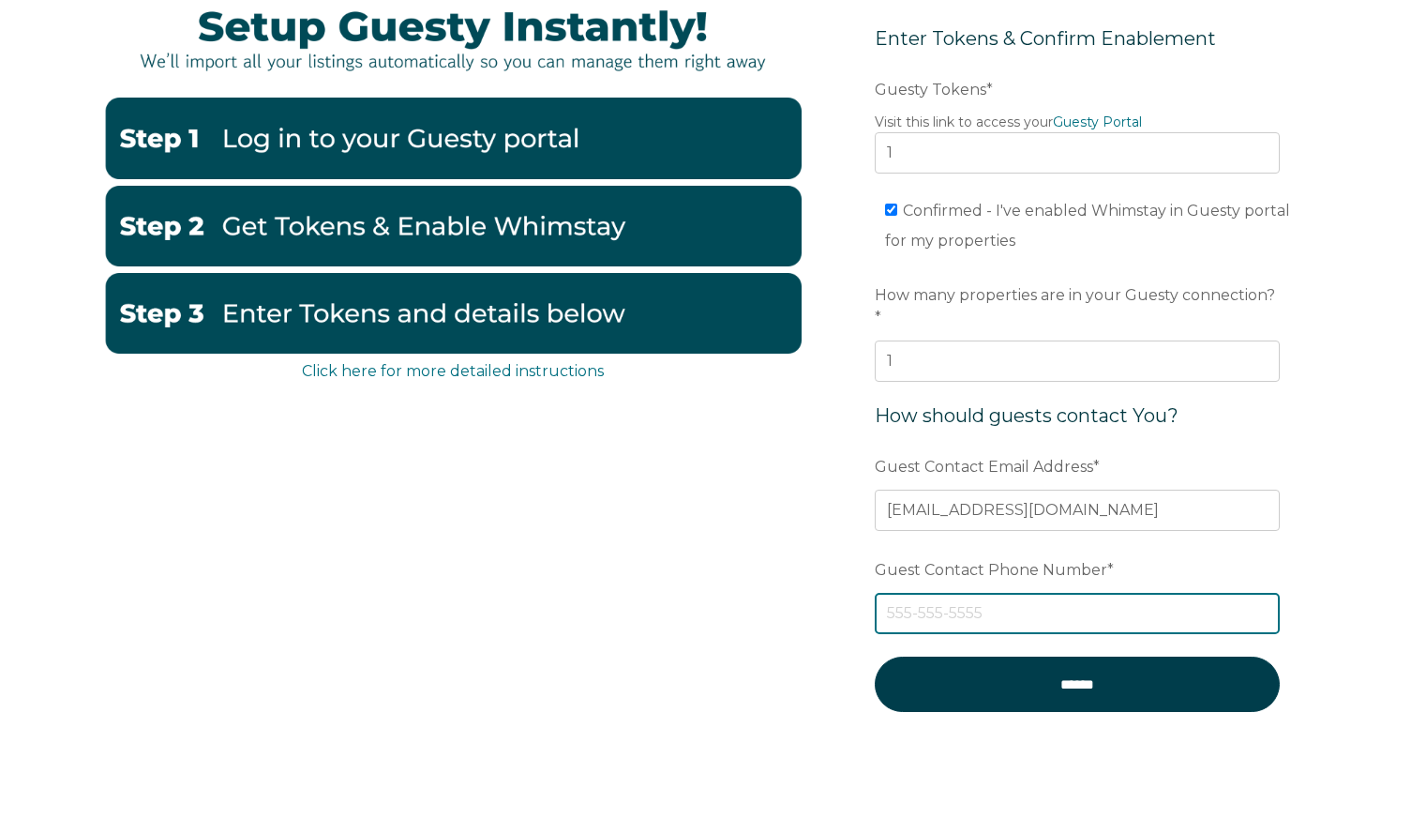
click at [984, 593] on input "Guest Contact Phone Number *" at bounding box center [1077, 613] width 405 height 41
type input "6313353557"
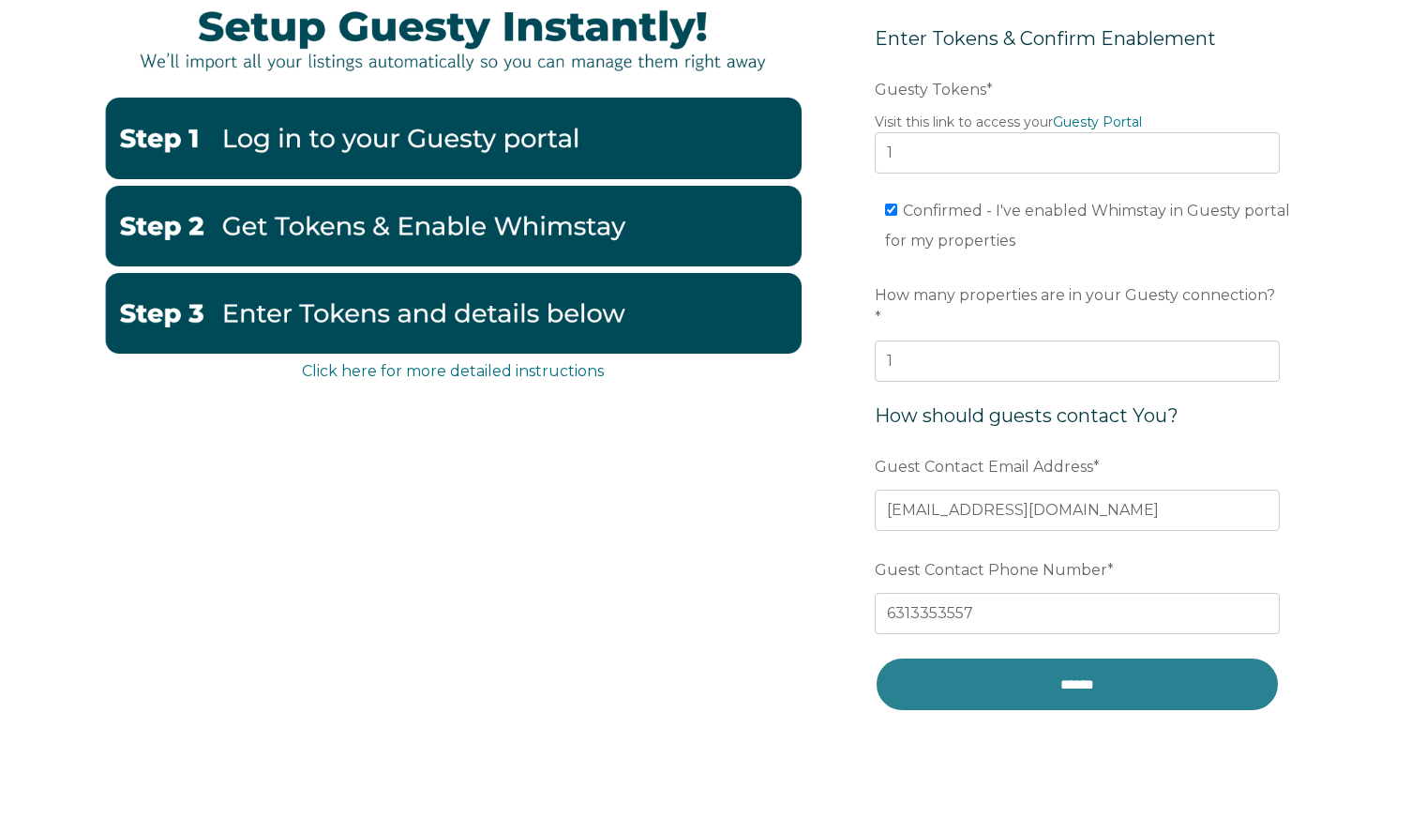
click at [1069, 656] on input "******" at bounding box center [1077, 683] width 405 height 55
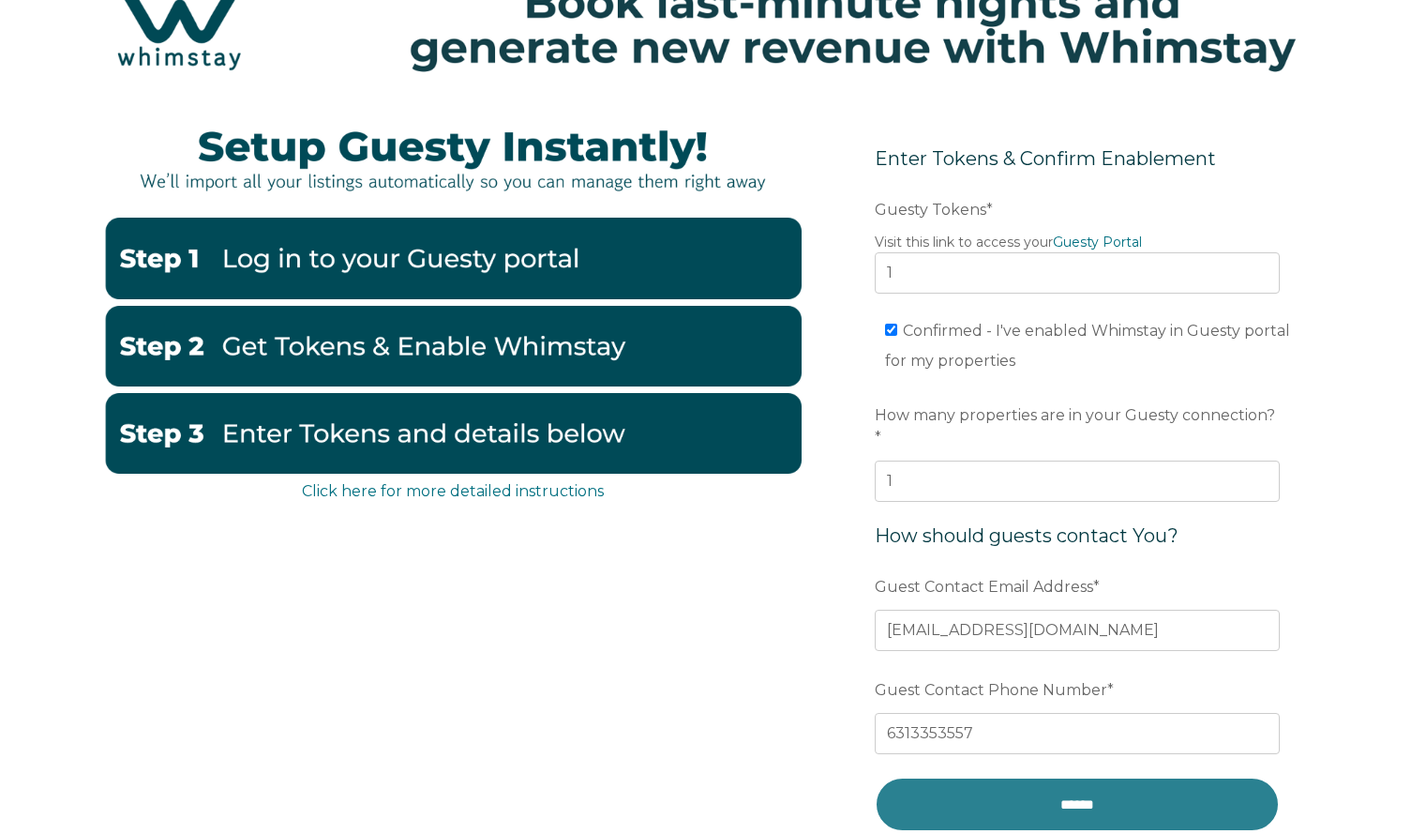
scroll to position [94, 0]
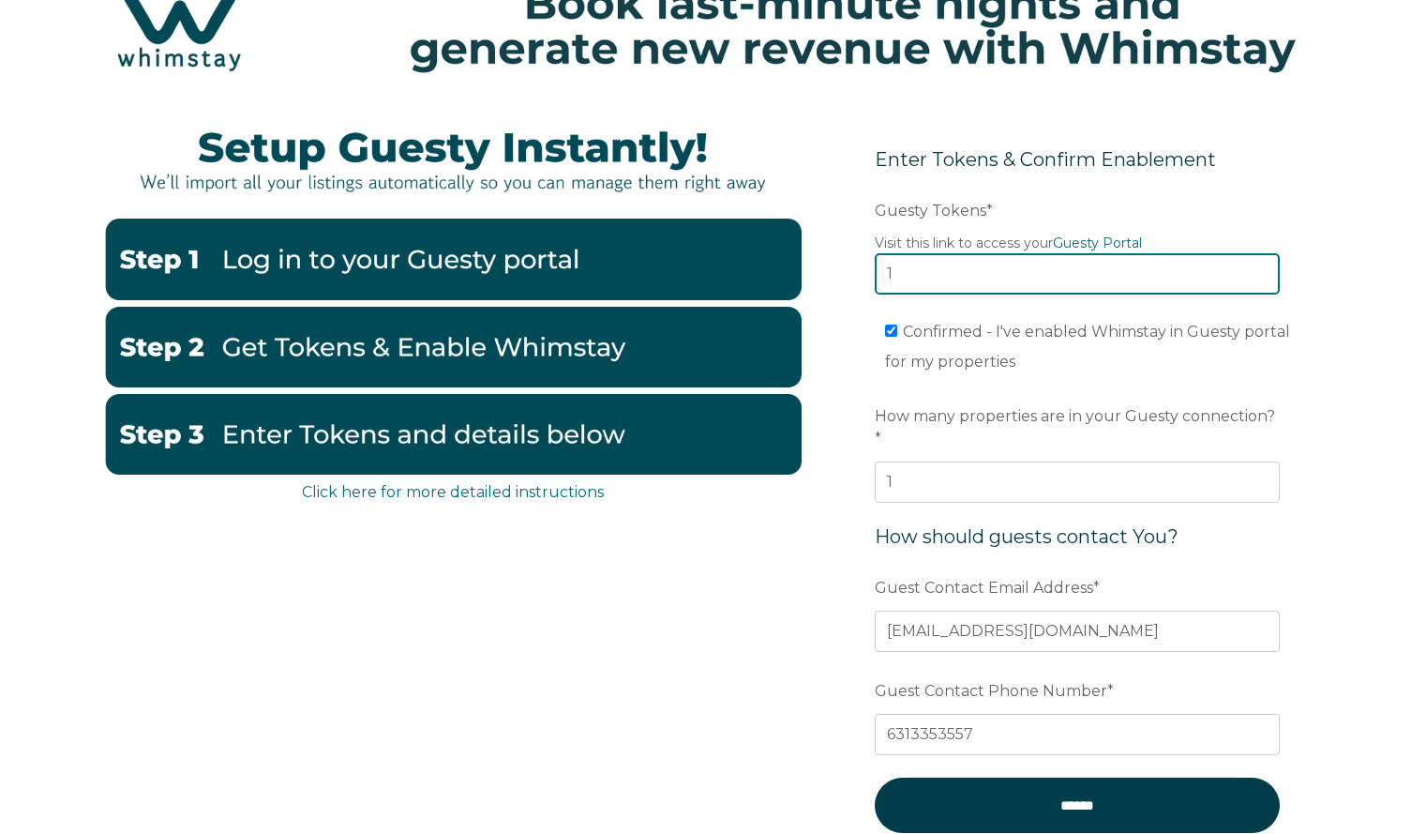
click at [897, 286] on input "1" at bounding box center [1077, 273] width 405 height 41
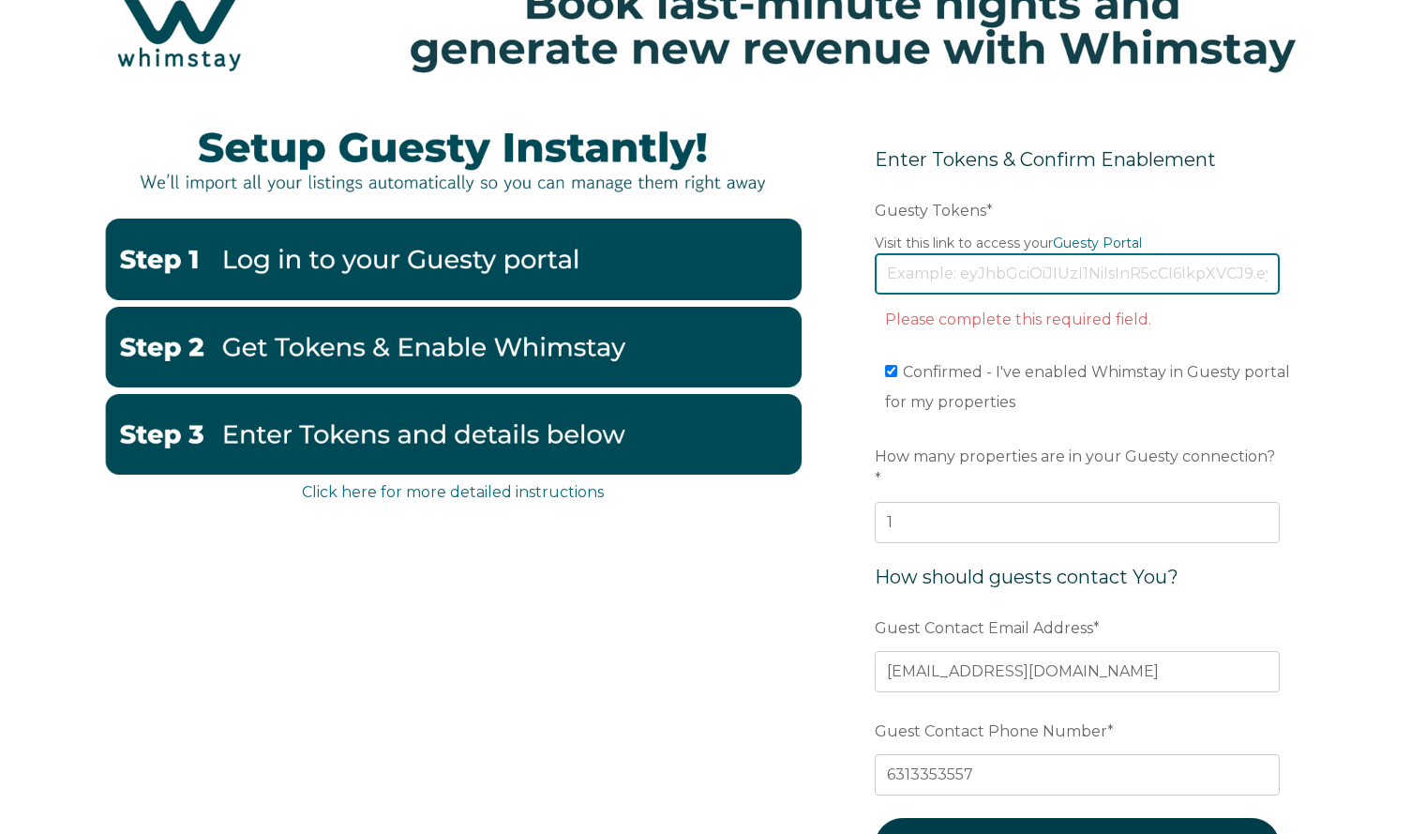
paste input "eyJhbGciOiJIUzI1NiIsInR5cCI6IkpXVCJ9.eyJ0b2tlbklkIjoiNjhiNmZiMWMzN2Y3MTM3MjM0ZD…"
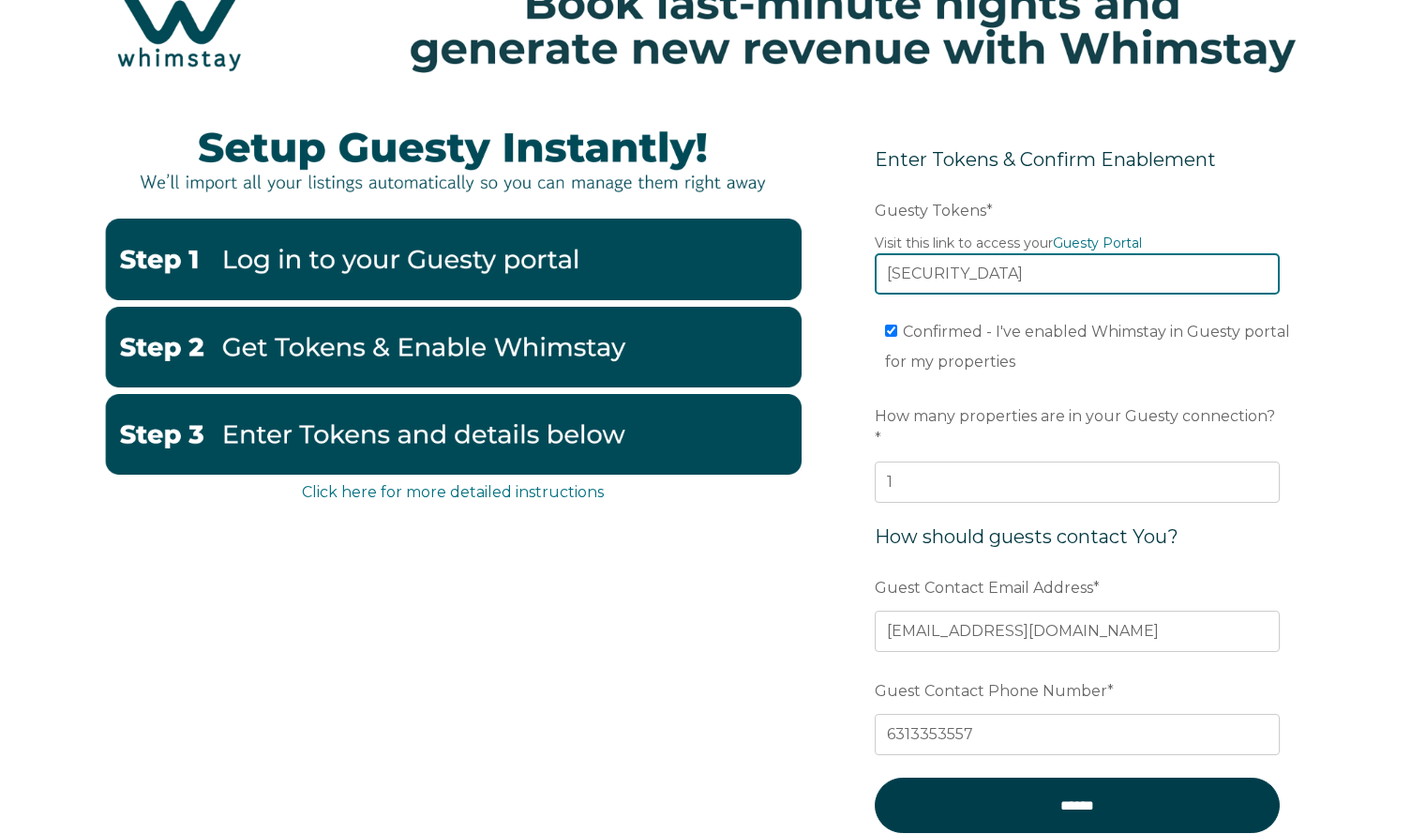
scroll to position [322, 0]
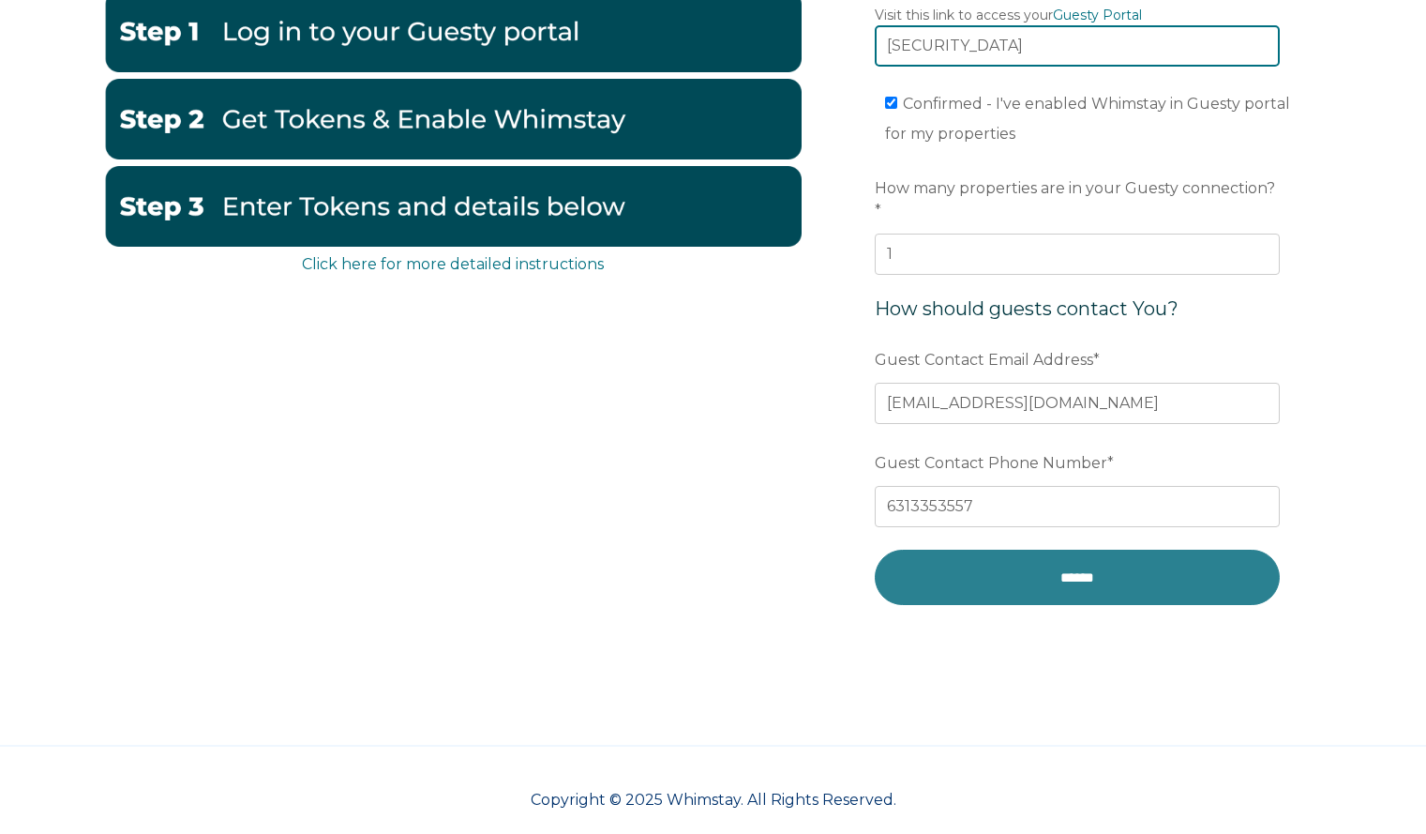
type input "eyJhbGciOiJIUzI1NiIsInR5cCI6IkpXVCJ9.eyJ0b2tlbklkIjoiNjhiNmZiMWMzN2Y3MTM3MjM0ZD…"
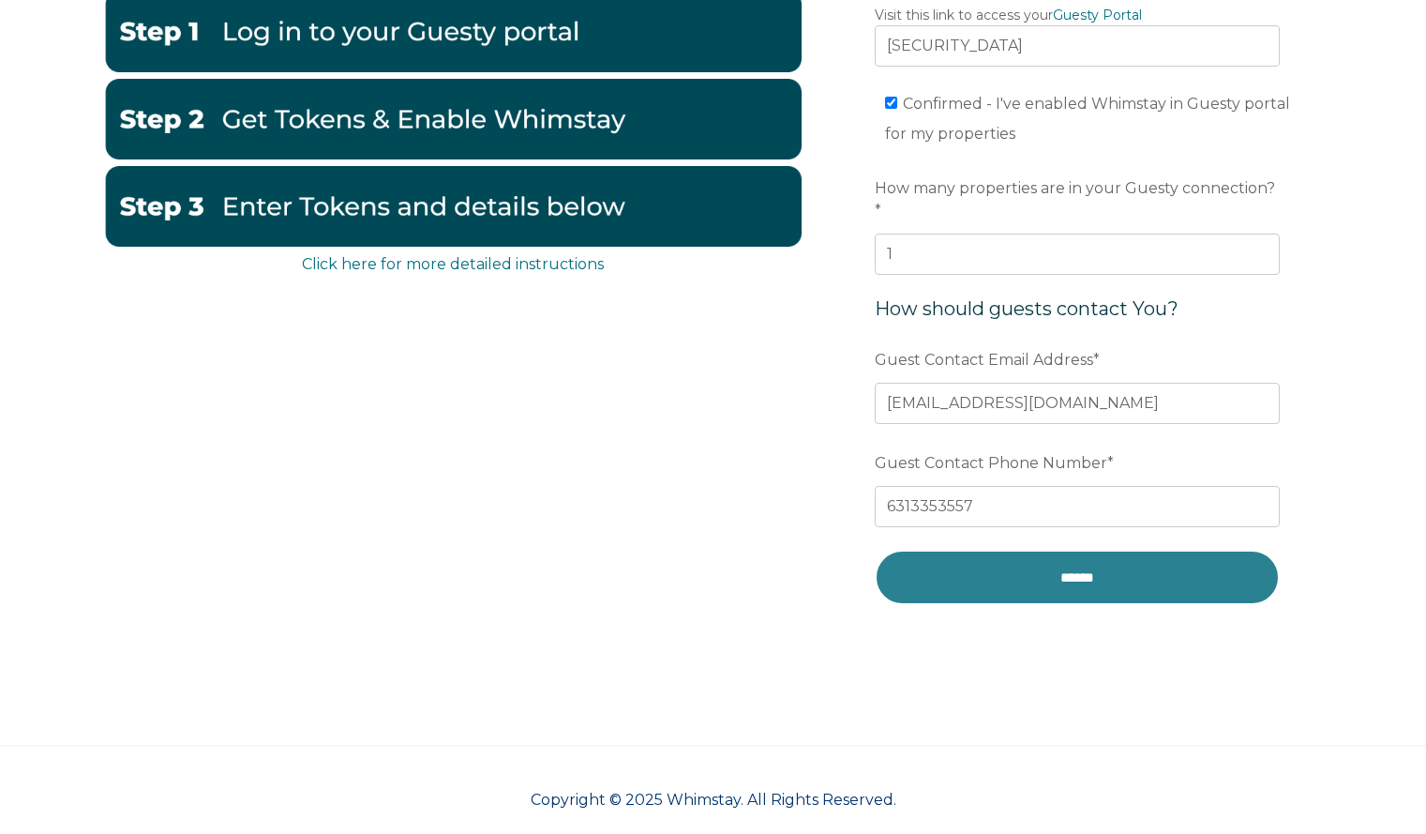
click at [1058, 550] on input "******" at bounding box center [1077, 577] width 405 height 55
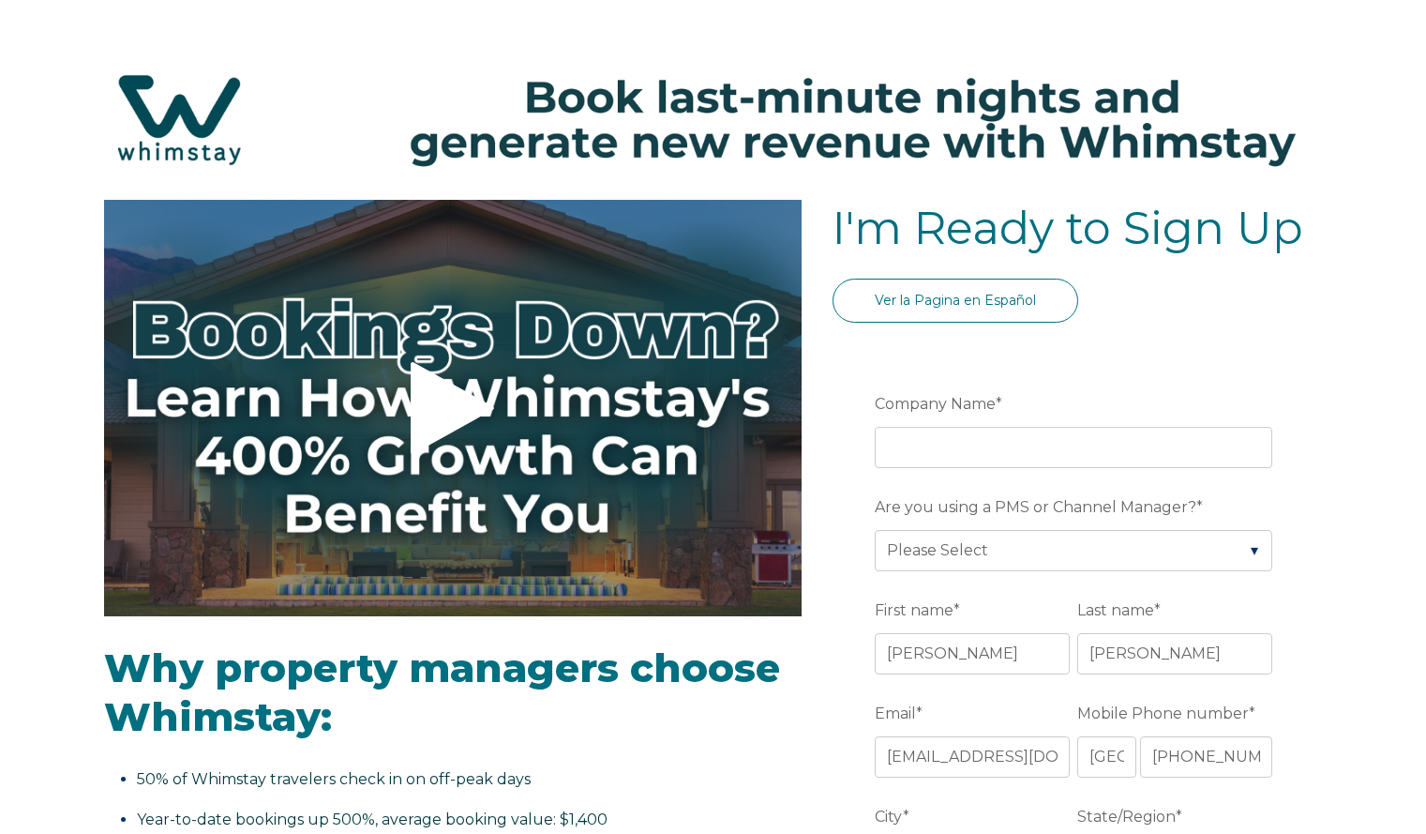
select select "US"
select select "Standard"
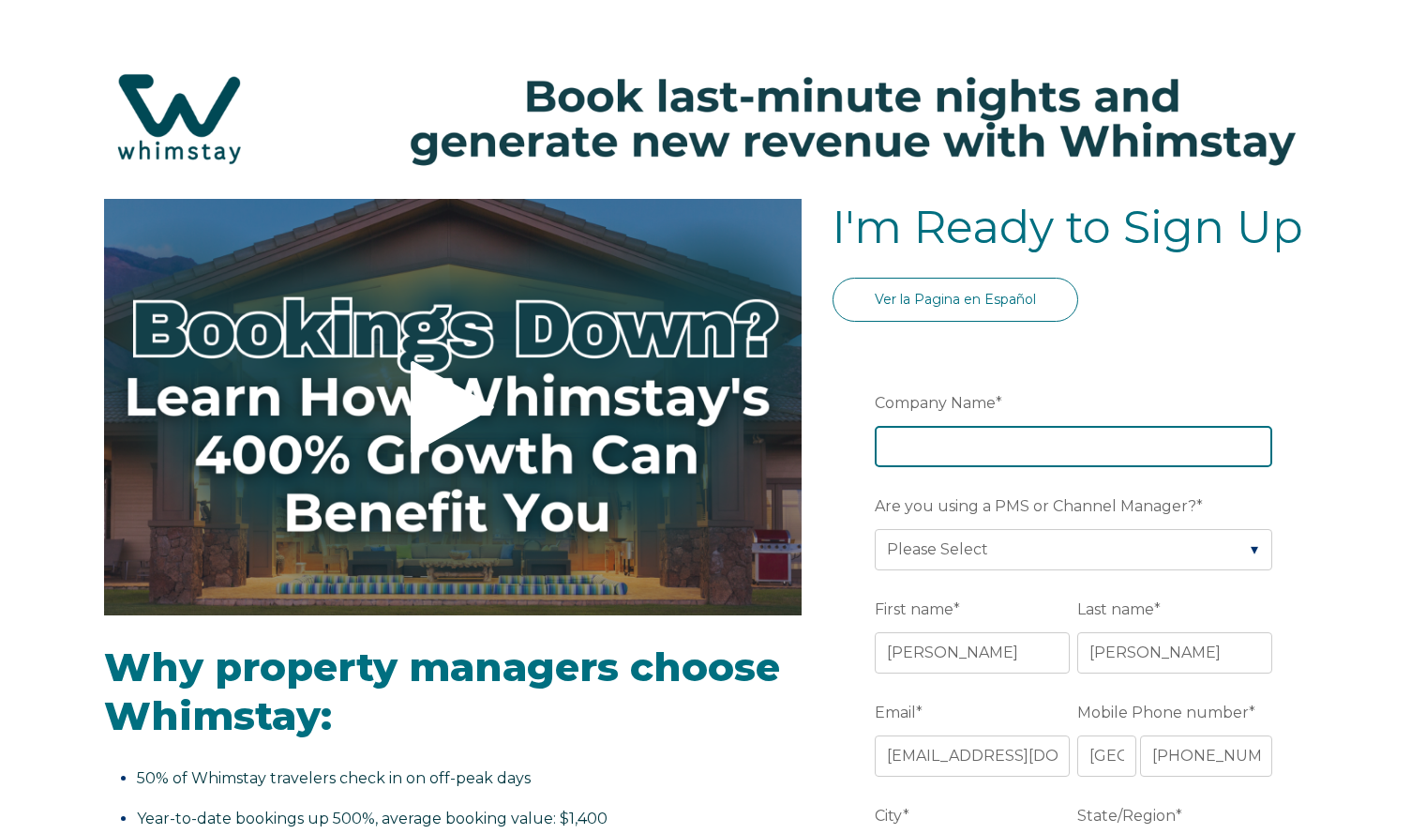
click at [957, 456] on input "Company Name *" at bounding box center [1074, 446] width 398 height 41
type input "Mountain House Partners, LLC"
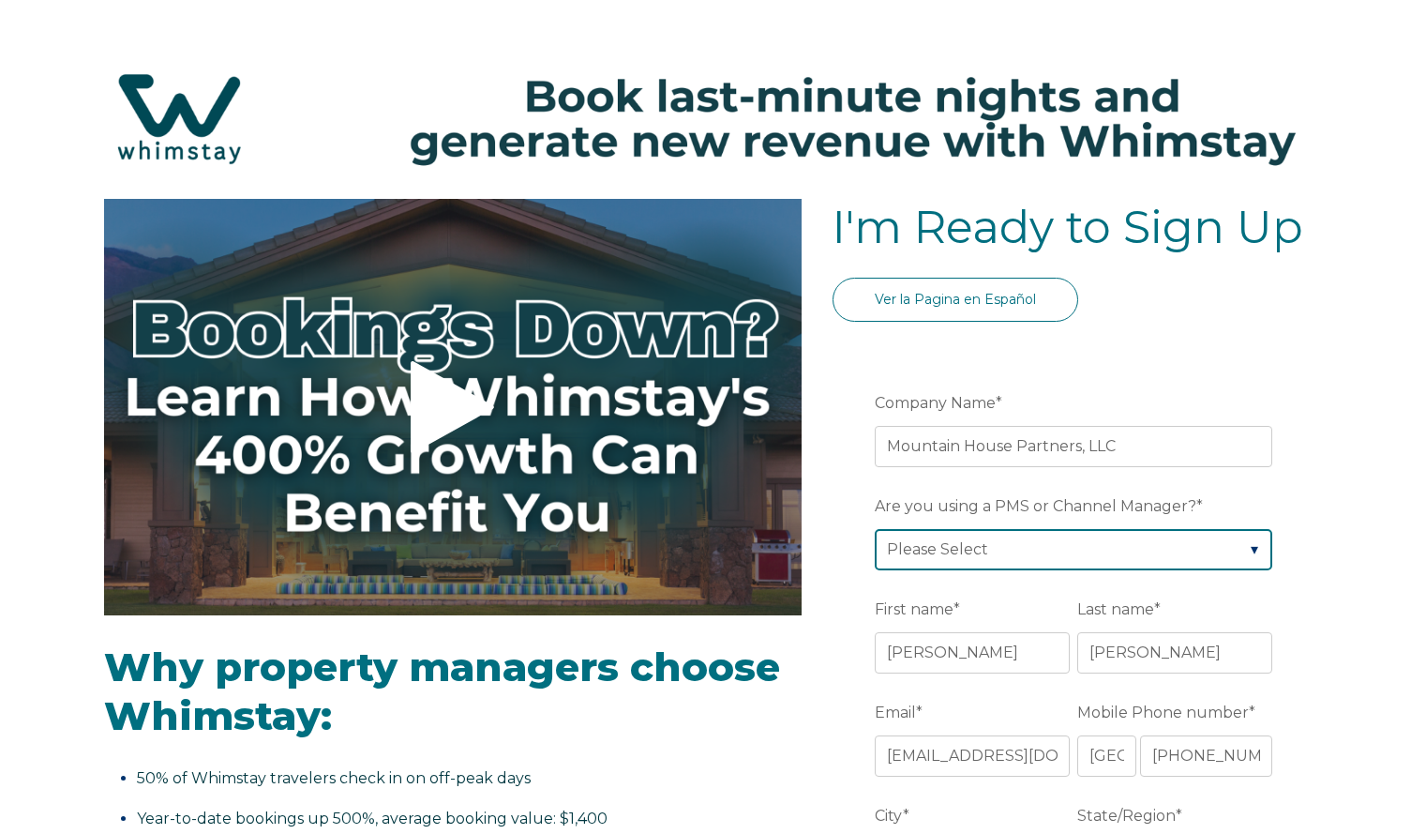
click at [960, 541] on select "Please Select Barefoot BookingPal Boost Brightside CiiRUS Escapia Guesty Hostaw…" at bounding box center [1074, 549] width 398 height 41
select select "Guesty"
click at [875, 529] on select "Please Select Barefoot BookingPal Boost Brightside CiiRUS Escapia Guesty Hostaw…" at bounding box center [1074, 549] width 398 height 41
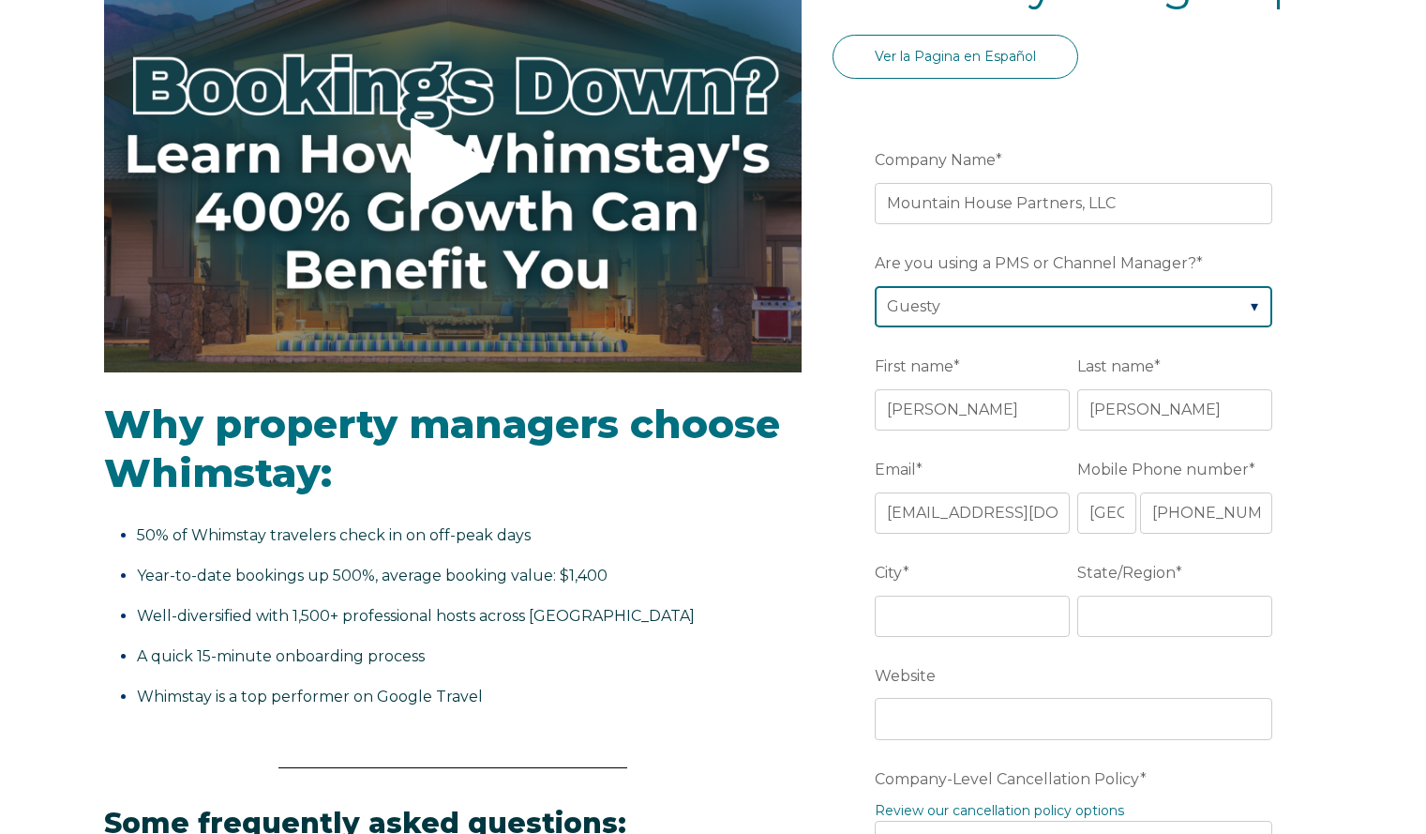
scroll to position [250, 0]
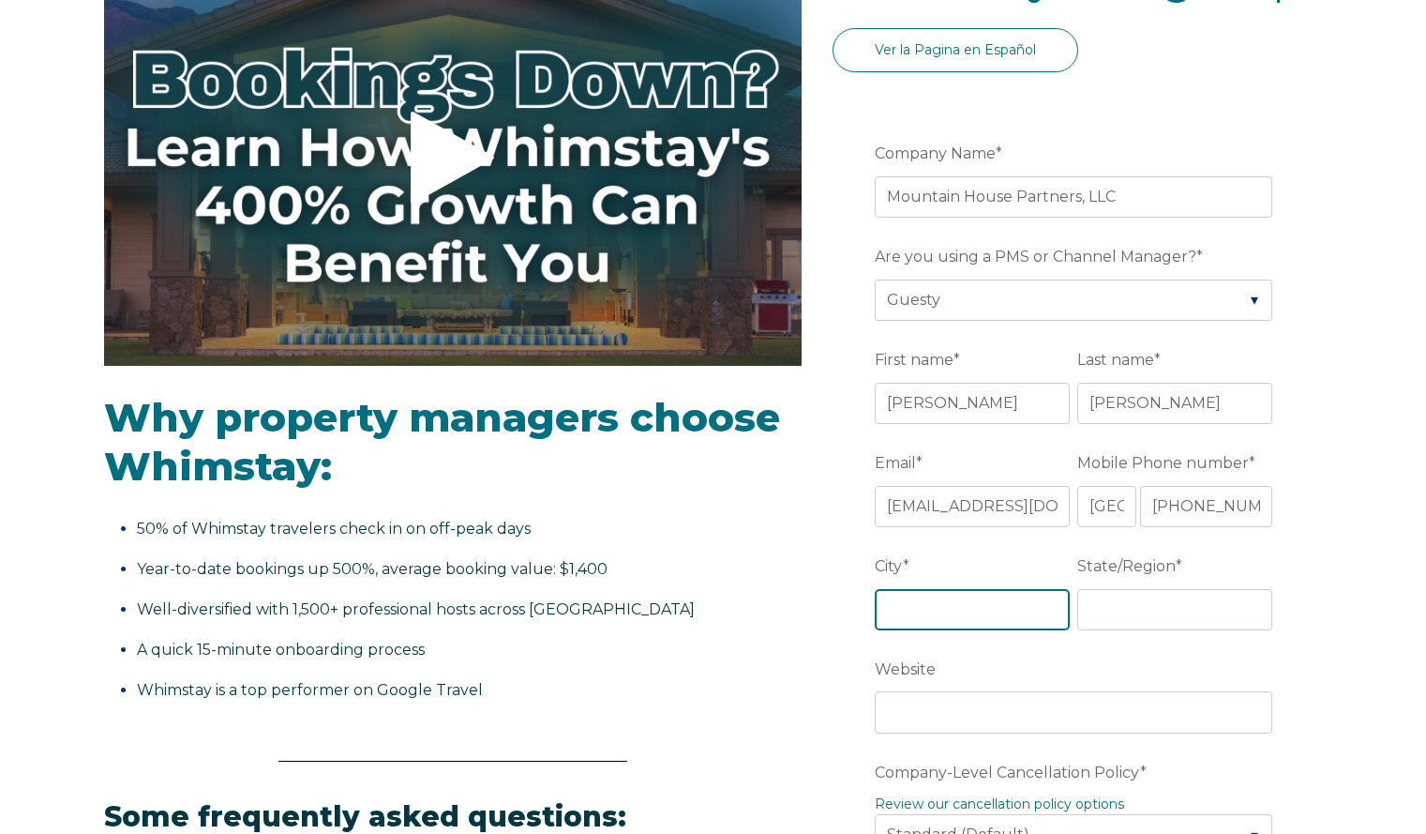
click at [951, 616] on input "City *" at bounding box center [972, 609] width 195 height 41
type input "Windham"
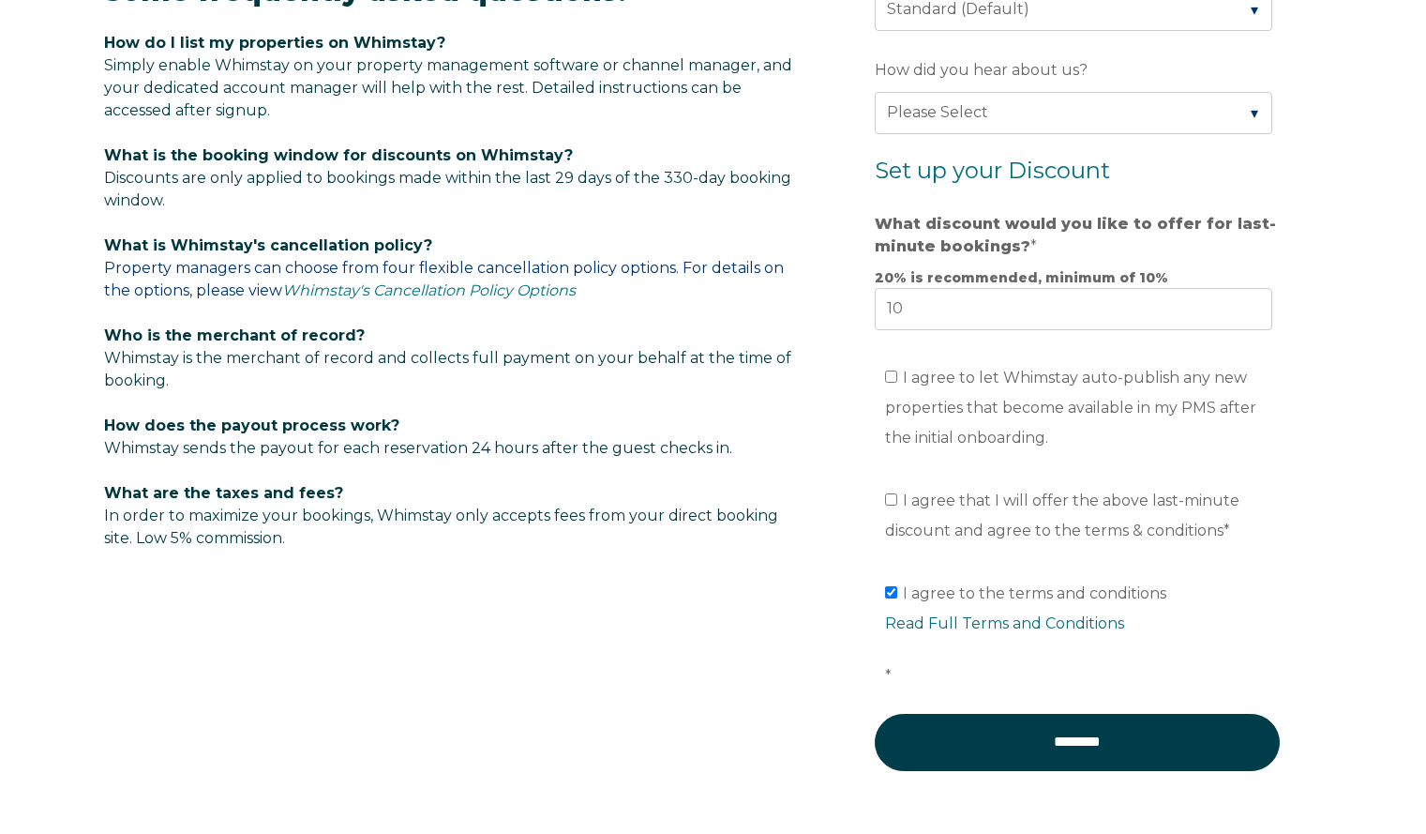
scroll to position [921, 0]
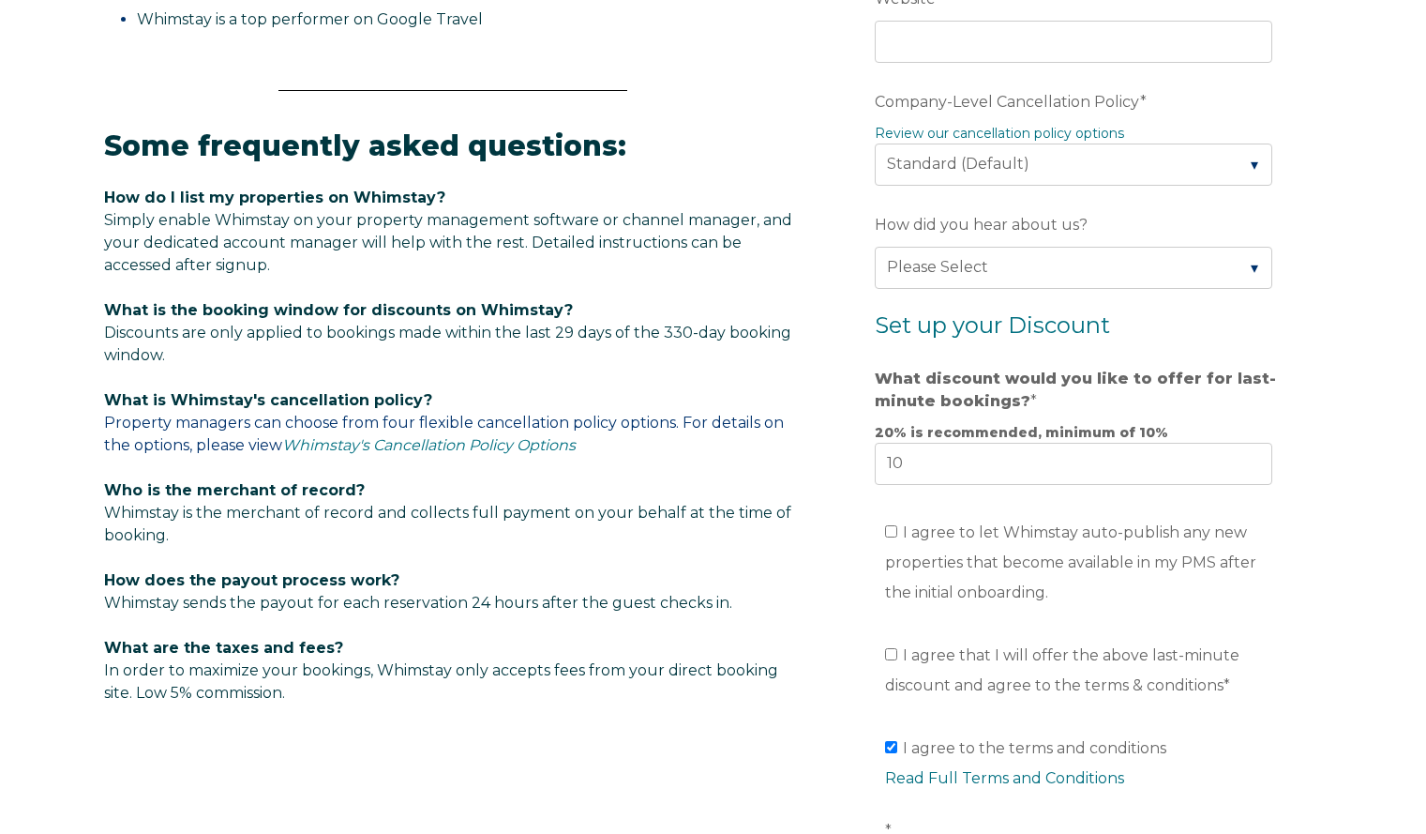
type input "NY"
